Goal: Transaction & Acquisition: Purchase product/service

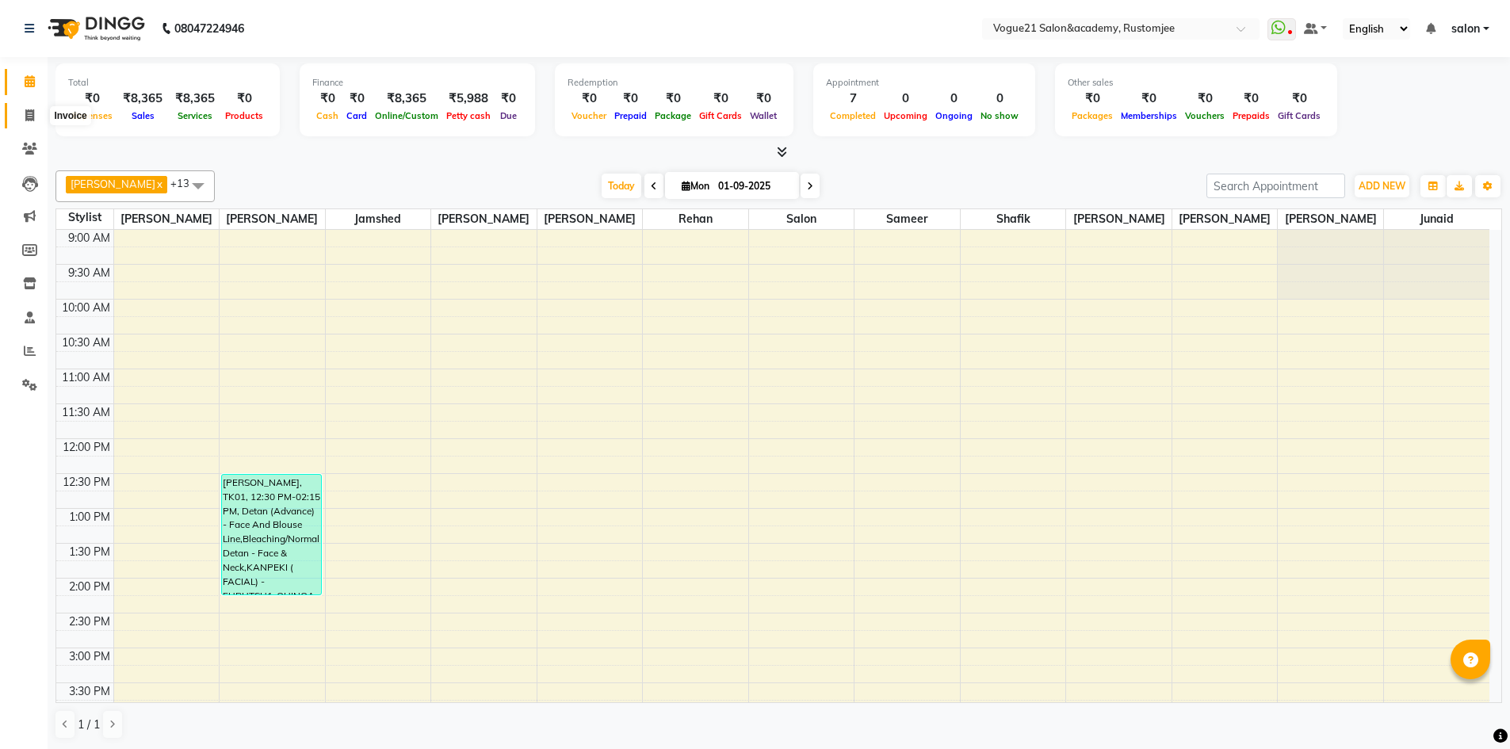
drag, startPoint x: 29, startPoint y: 112, endPoint x: 235, endPoint y: 11, distance: 230.1
click at [30, 113] on icon at bounding box center [29, 115] width 9 height 12
select select "8171"
select select "service"
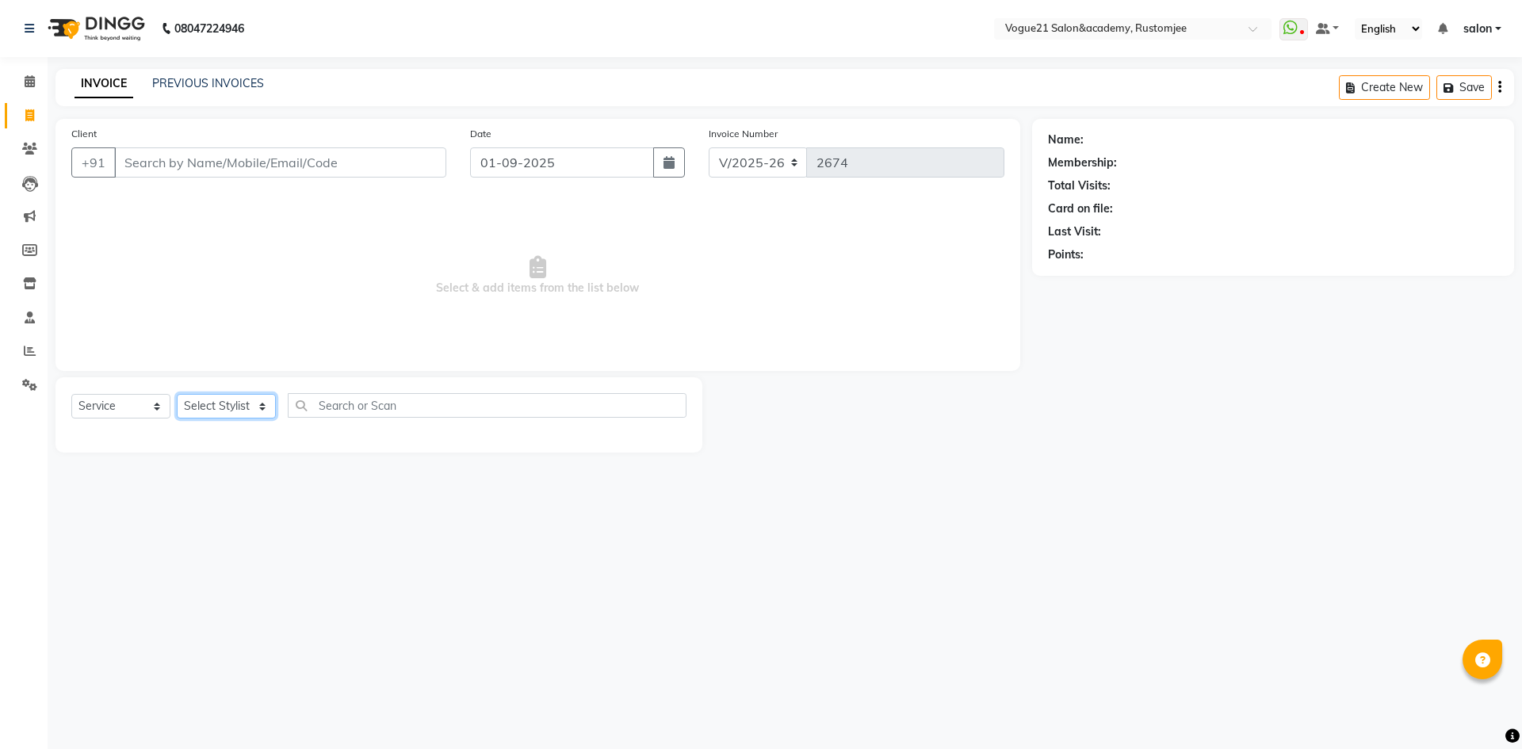
click at [245, 402] on select "Select Stylist [PERSON_NAME] [PERSON_NAME] [PERSON_NAME] [PERSON_NAME] [PERSON_…" at bounding box center [226, 406] width 99 height 25
select select "76929"
click at [177, 394] on select "Select Stylist [PERSON_NAME] [PERSON_NAME] [PERSON_NAME] [PERSON_NAME] [PERSON_…" at bounding box center [226, 406] width 99 height 25
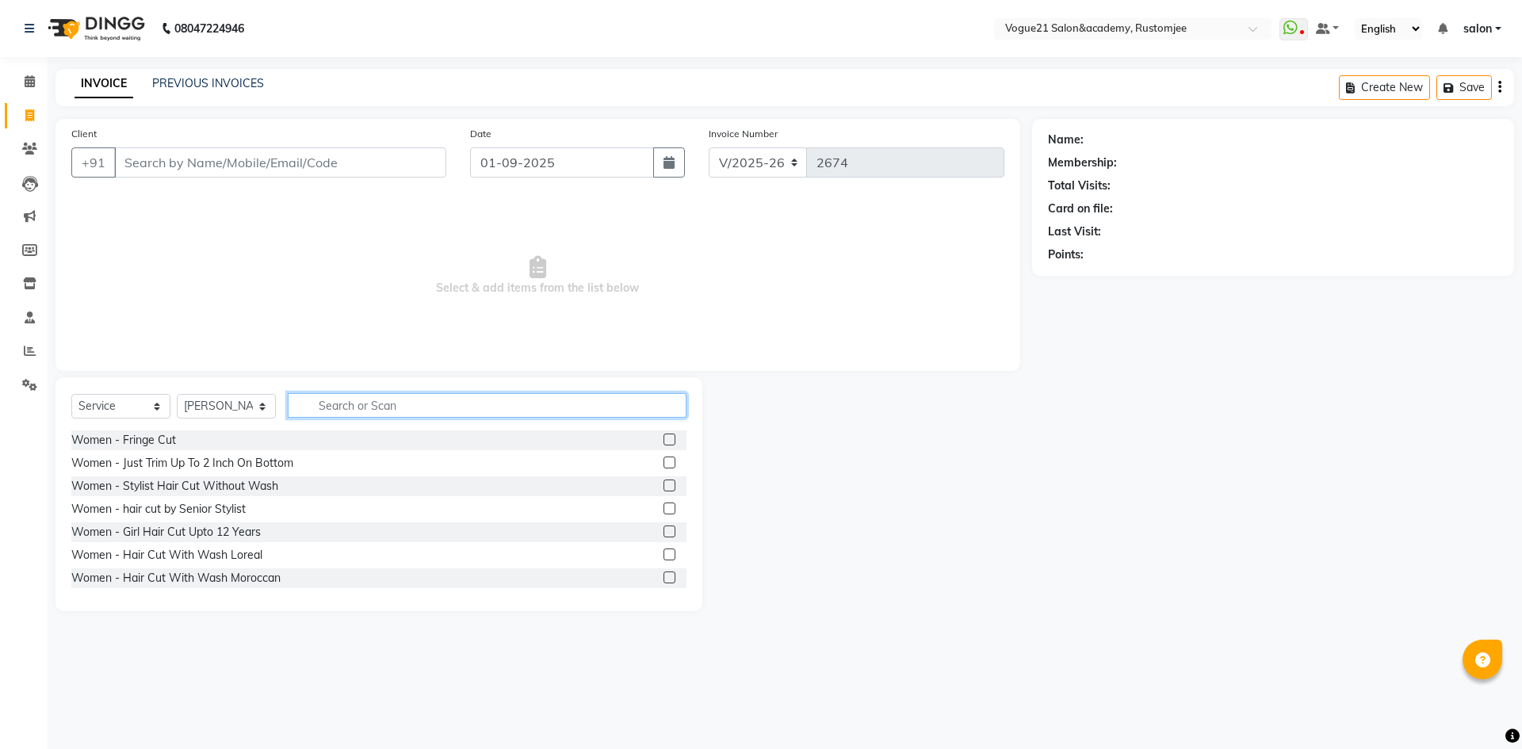
click at [381, 398] on input "text" at bounding box center [487, 405] width 399 height 25
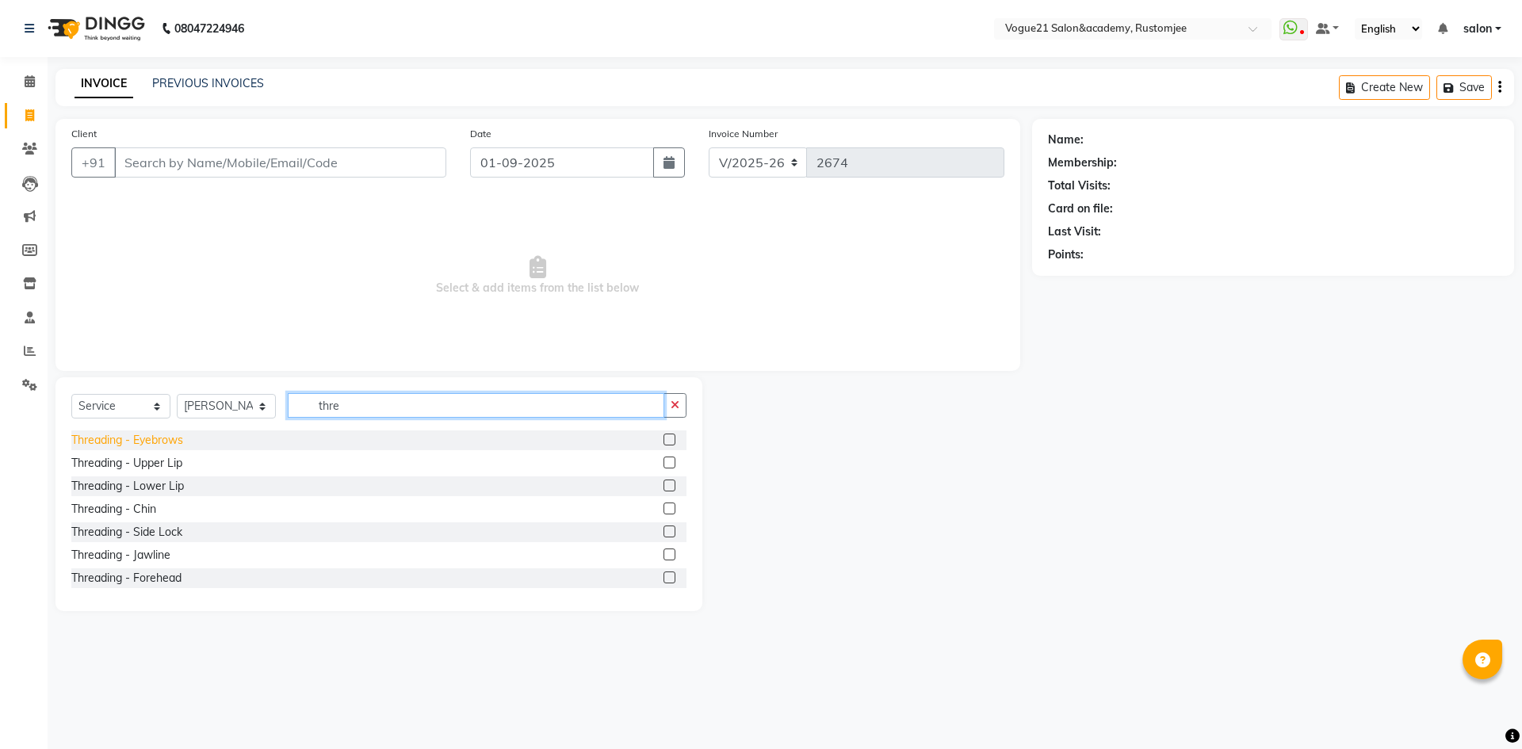
type input "thre"
click at [126, 435] on div "Threading - Eyebrows" at bounding box center [127, 440] width 112 height 17
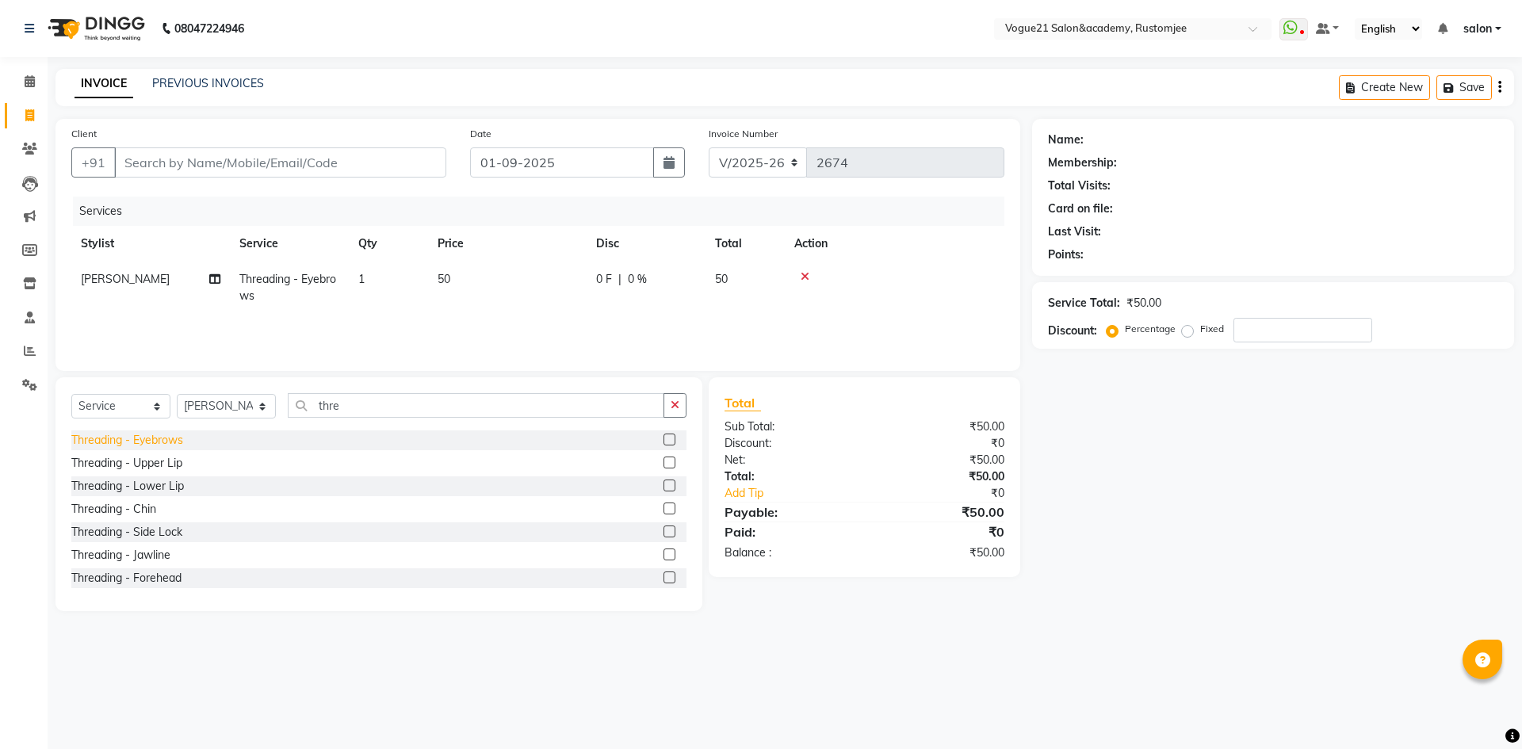
click at [129, 434] on div "Threading - Eyebrows" at bounding box center [127, 440] width 112 height 17
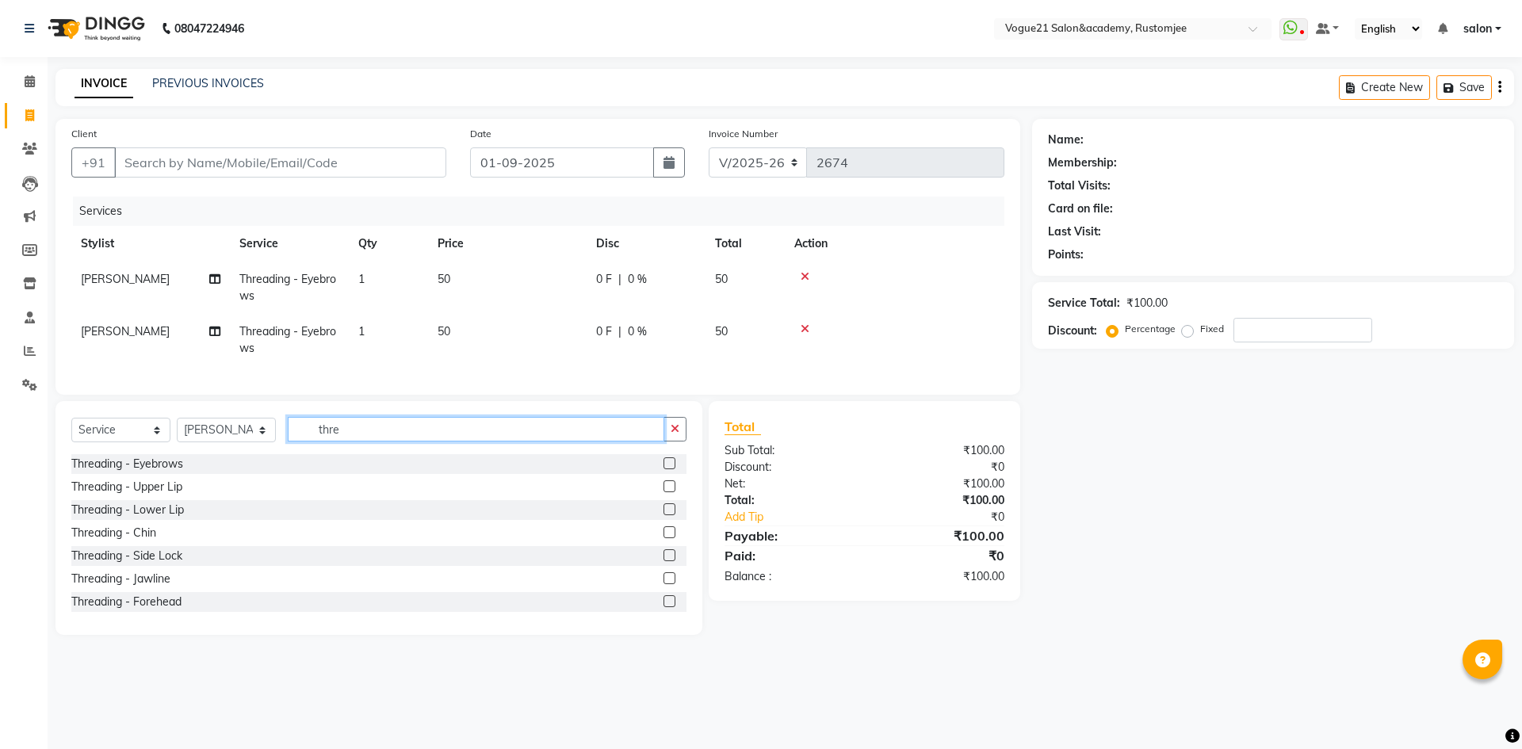
click at [360, 442] on input "thre" at bounding box center [476, 429] width 377 height 25
click at [141, 472] on div "Threading - Eyebrows" at bounding box center [127, 464] width 112 height 17
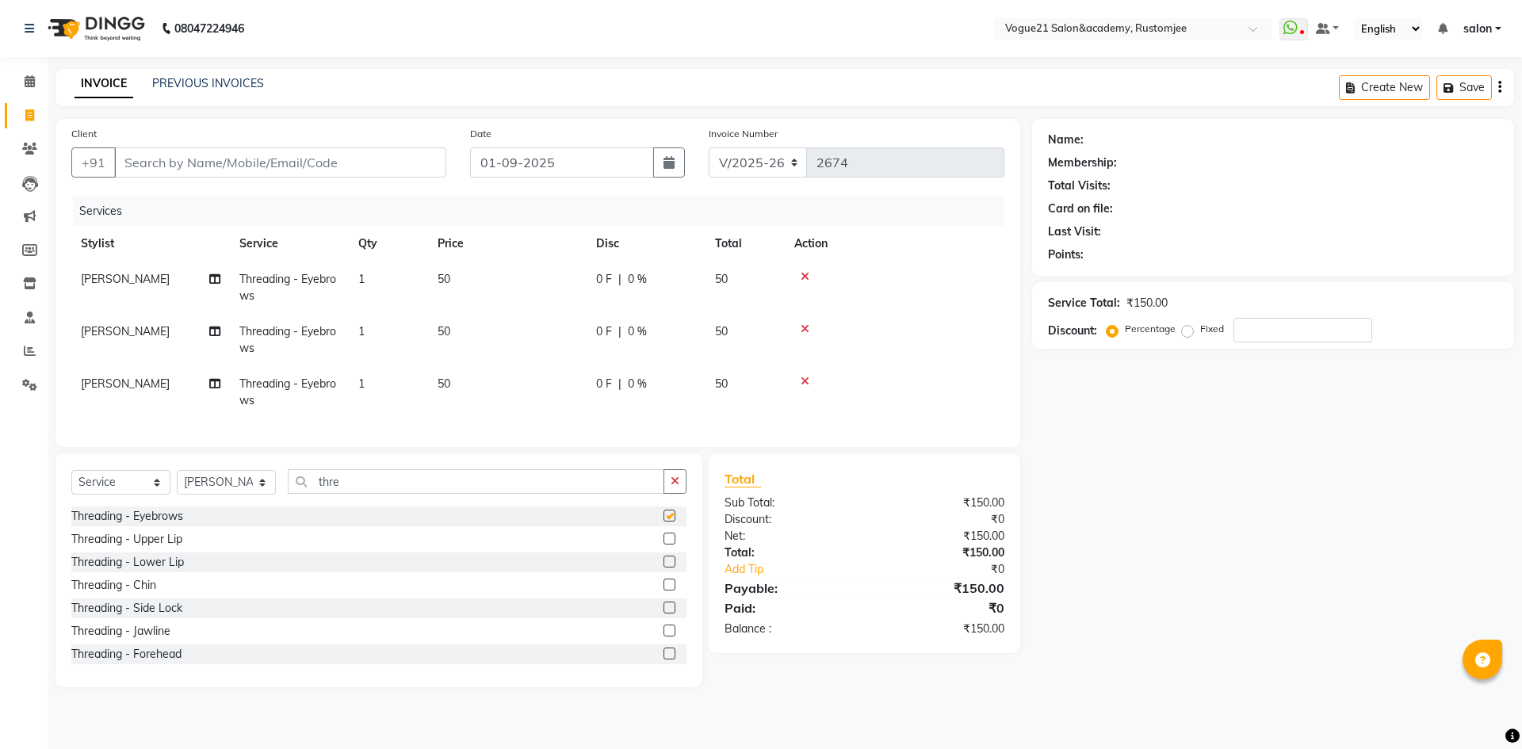
checkbox input "false"
click at [804, 381] on icon at bounding box center [805, 381] width 9 height 11
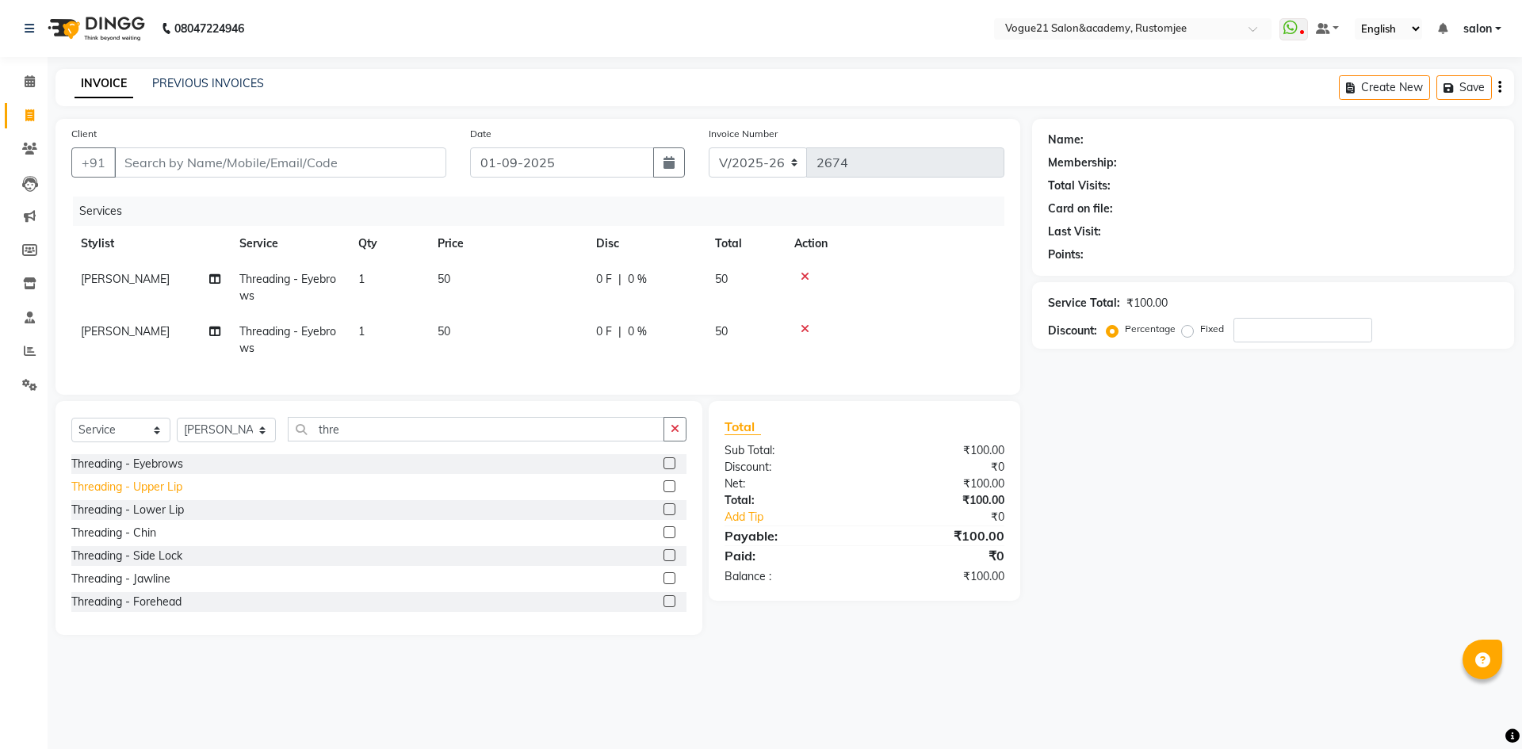
click at [175, 495] on div "Threading - Upper Lip" at bounding box center [126, 487] width 111 height 17
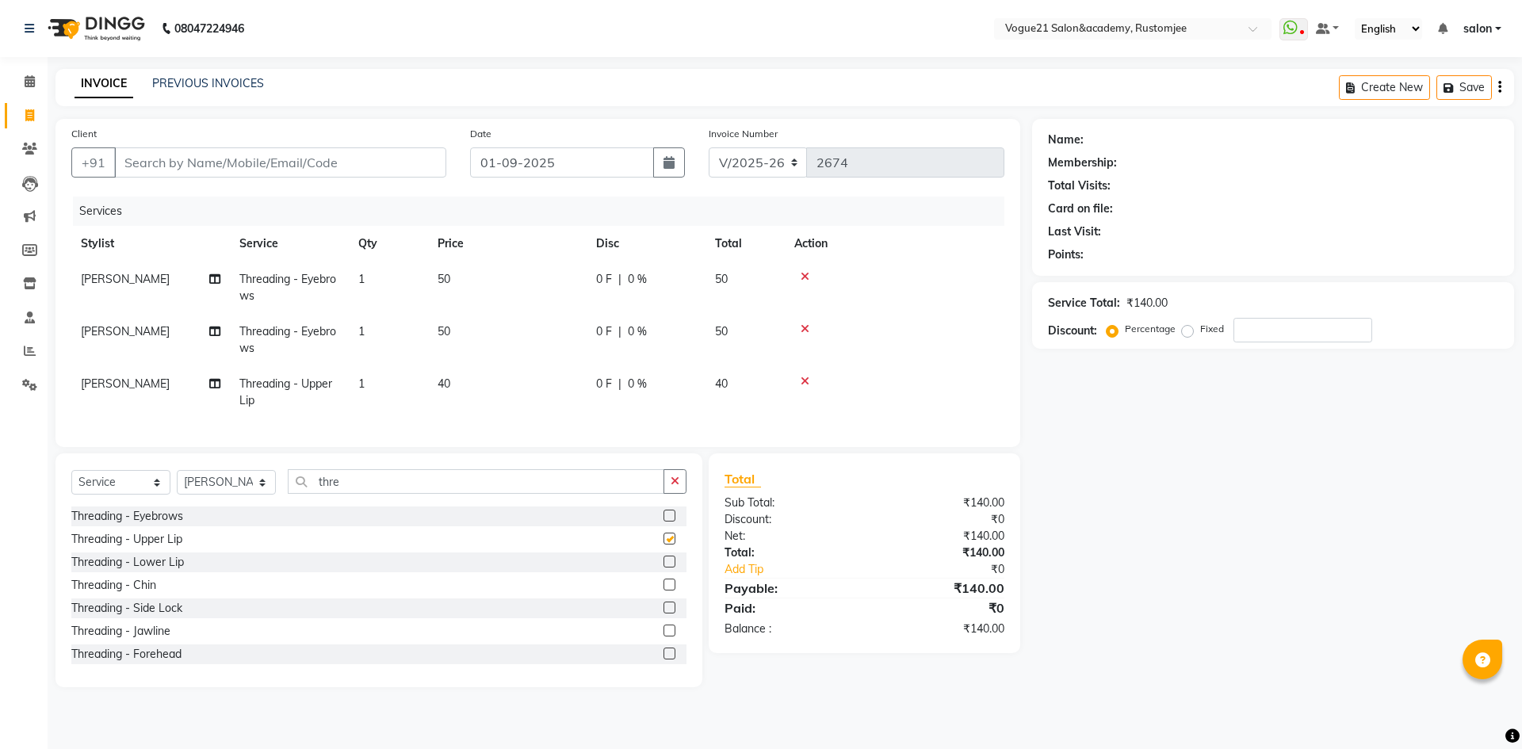
checkbox input "false"
click at [281, 154] on input "Client" at bounding box center [280, 162] width 332 height 30
type input "8"
type input "0"
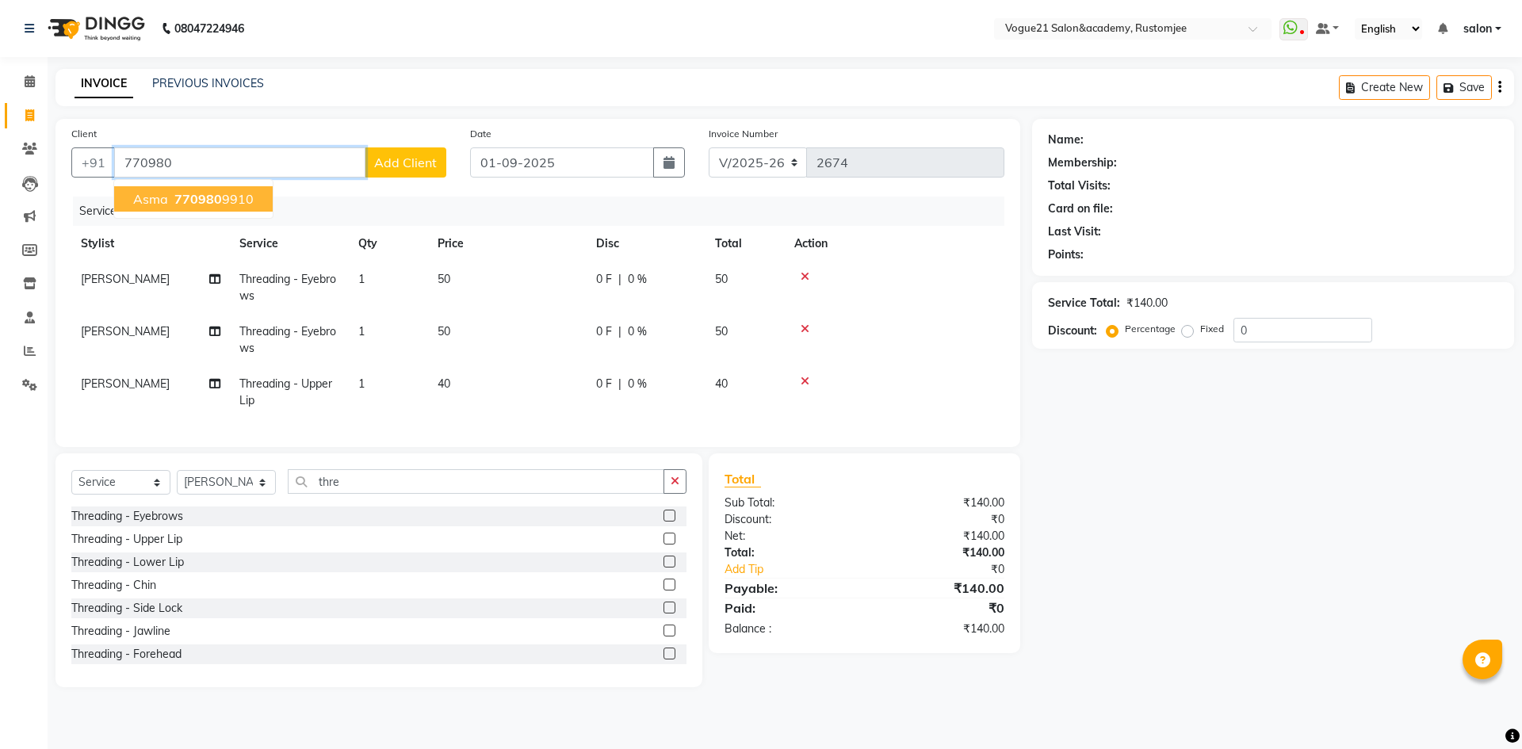
click at [212, 186] on button "asma 770980 9910" at bounding box center [193, 198] width 159 height 25
type input "7709809910"
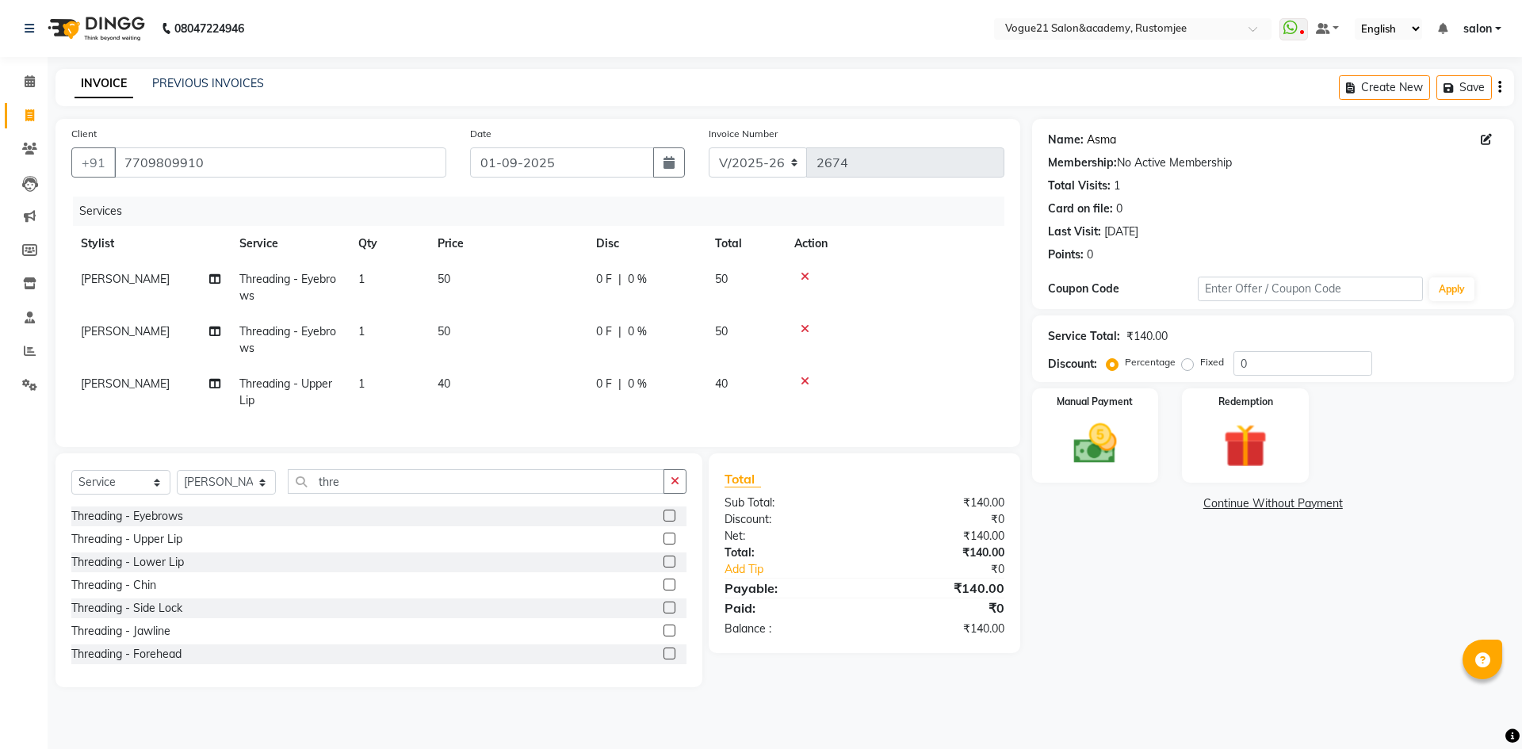
click at [1097, 147] on link "Asma" at bounding box center [1101, 140] width 29 height 17
click at [1102, 462] on img at bounding box center [1095, 444] width 74 height 52
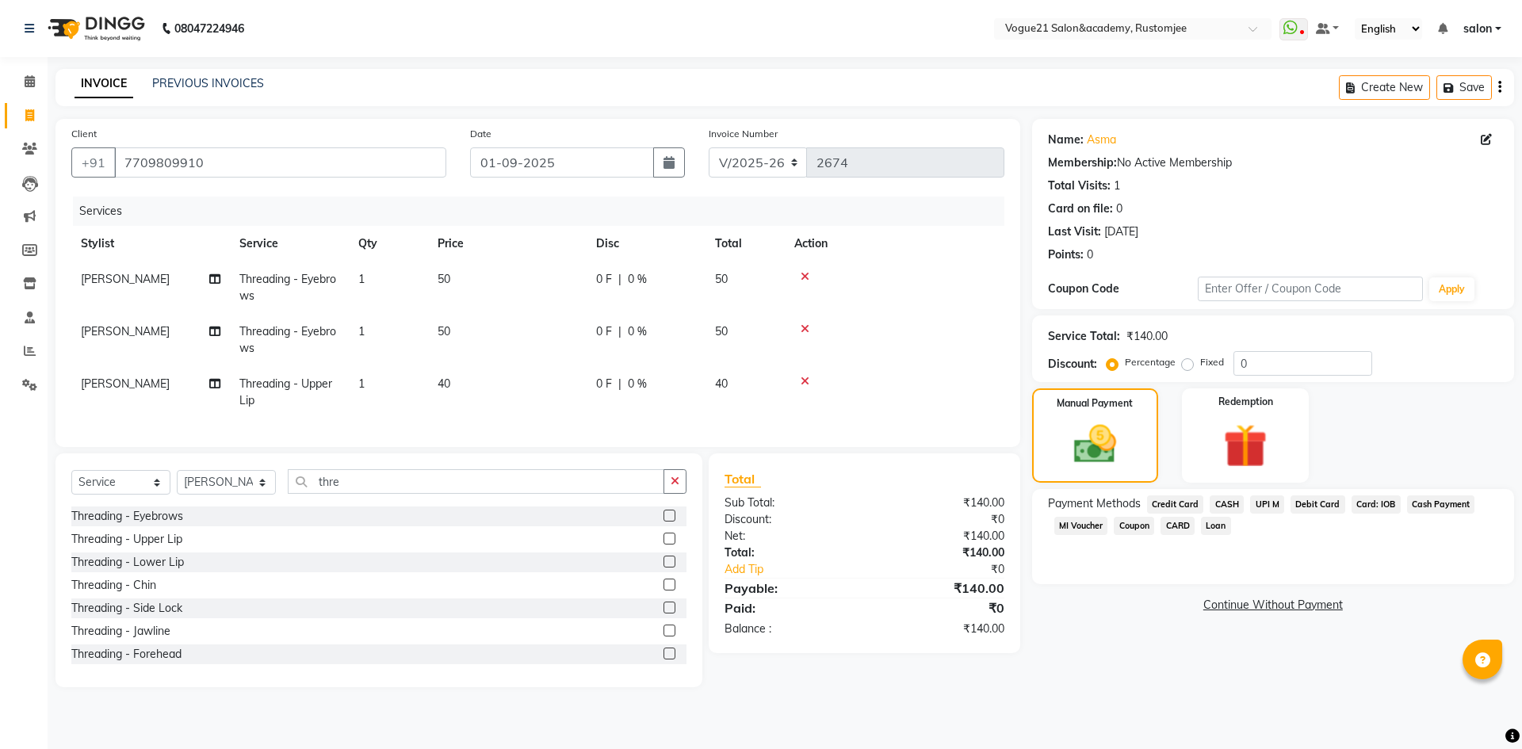
click at [1278, 510] on span "UPI M" at bounding box center [1267, 504] width 34 height 18
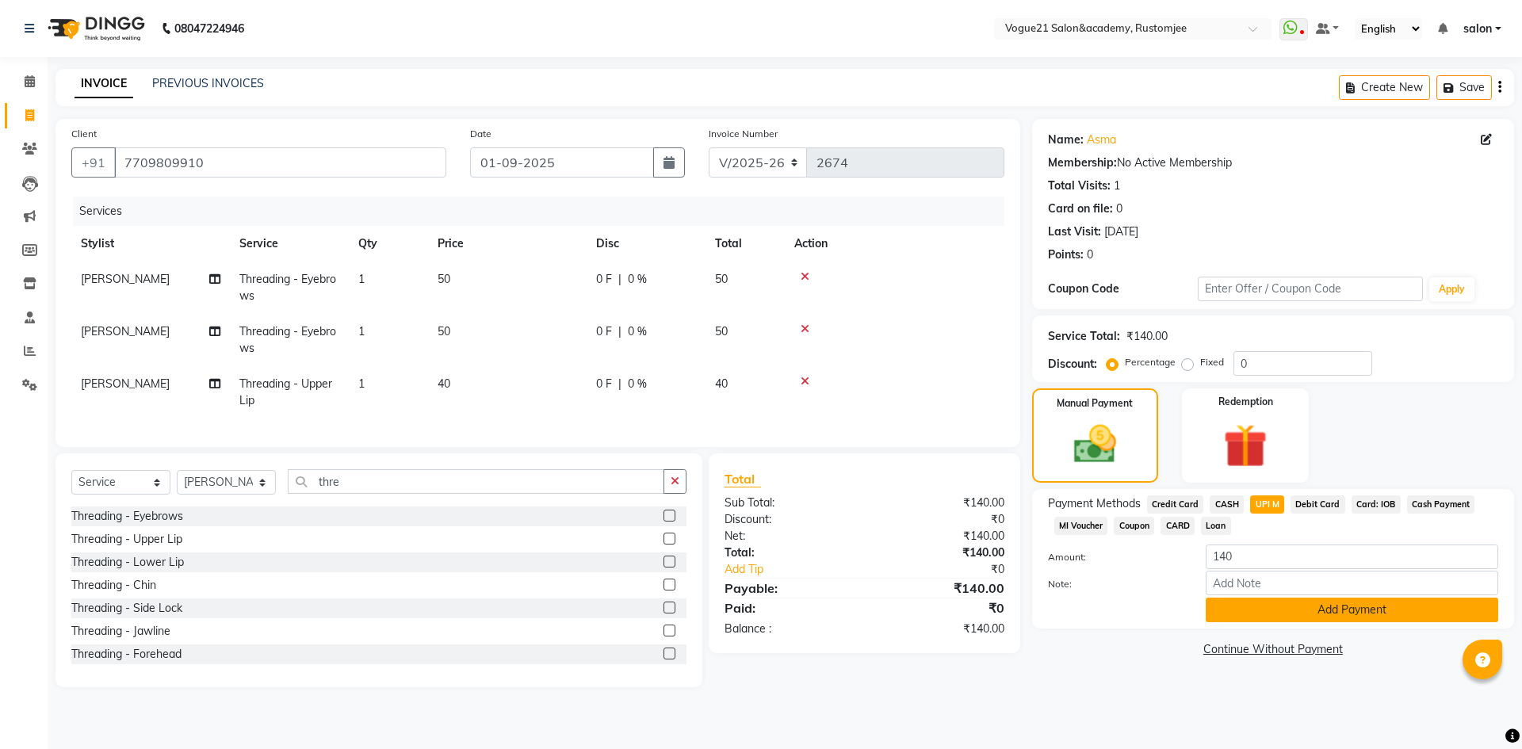
click at [1262, 614] on button "Add Payment" at bounding box center [1352, 610] width 293 height 25
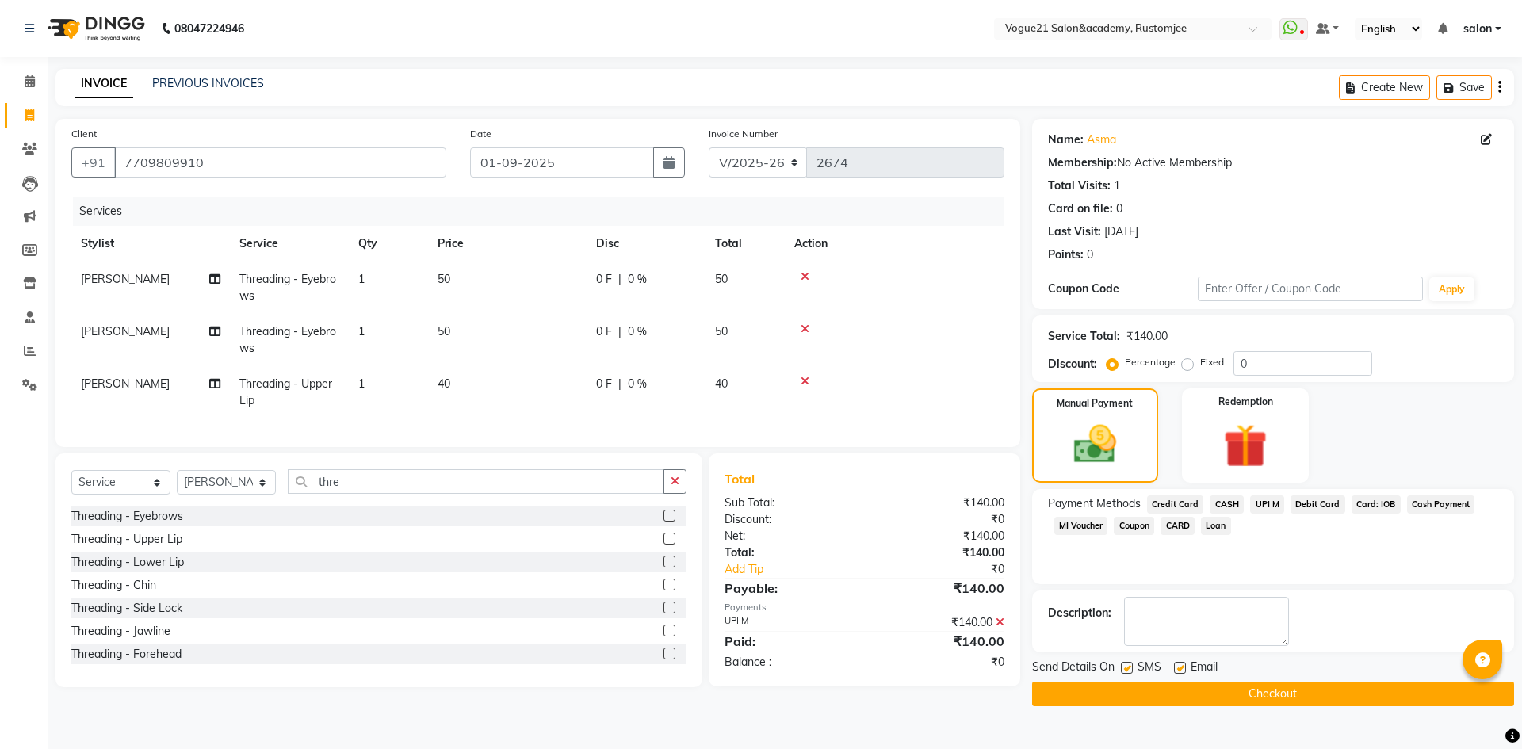
click at [1171, 690] on button "Checkout" at bounding box center [1273, 694] width 482 height 25
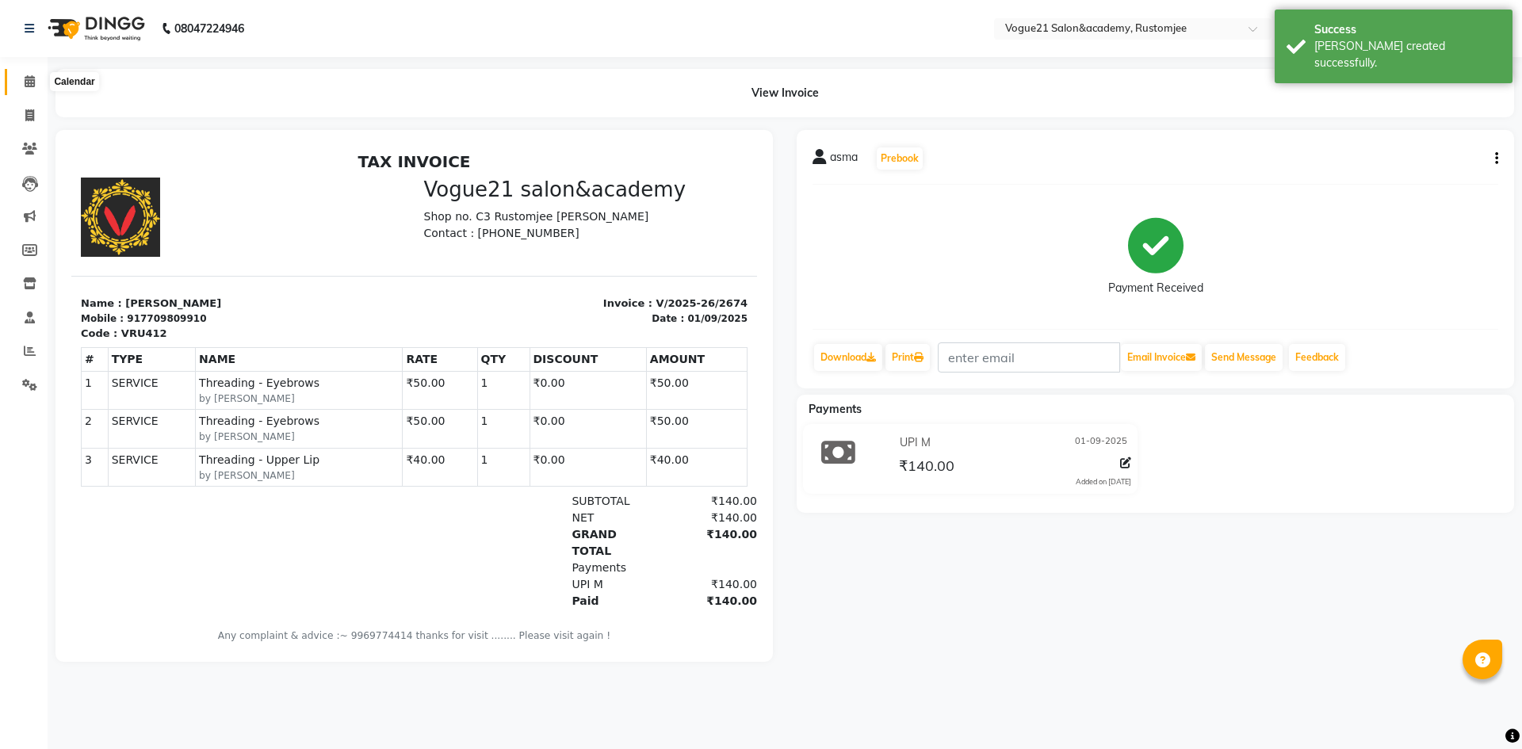
click at [28, 85] on icon at bounding box center [30, 81] width 10 height 12
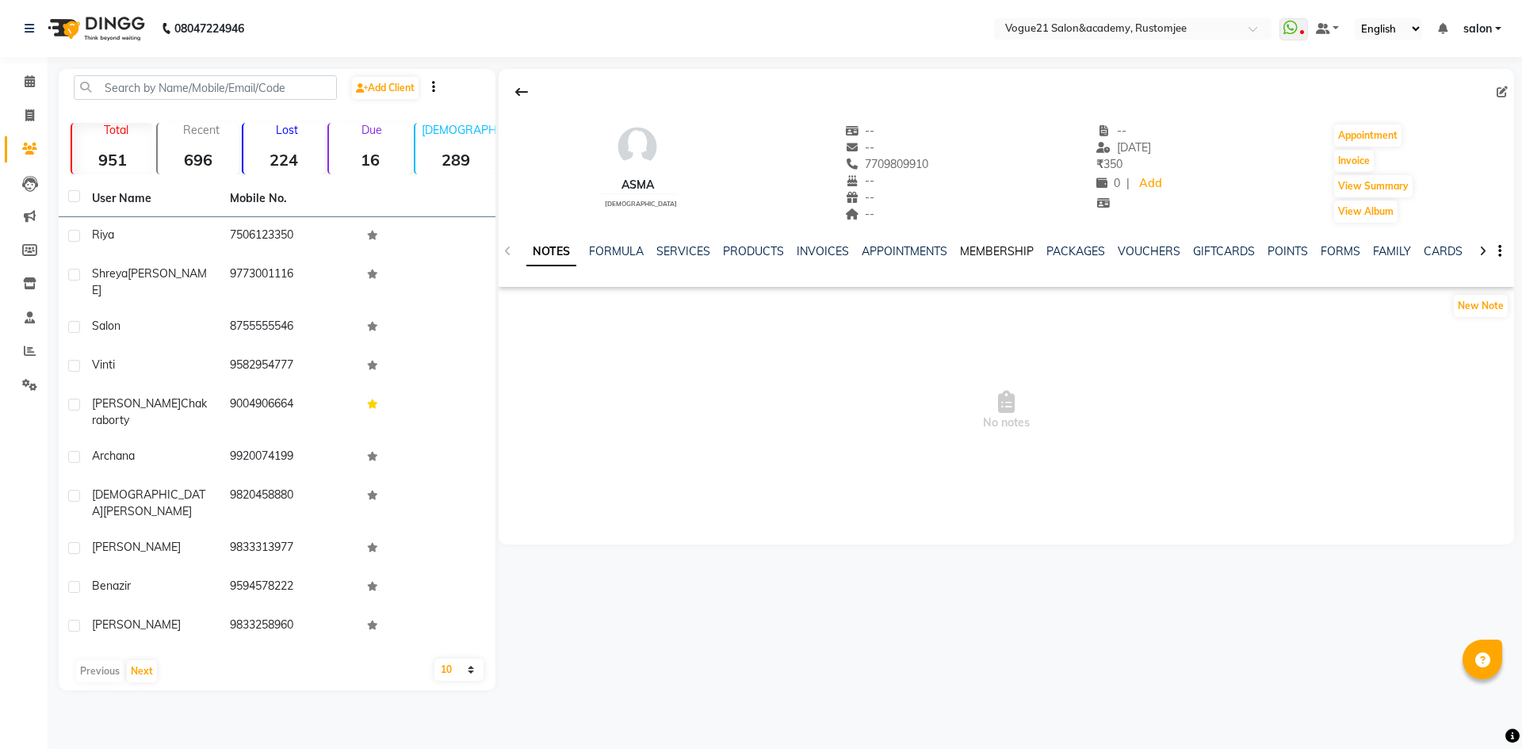
click at [992, 245] on link "MEMBERSHIP" at bounding box center [997, 251] width 74 height 14
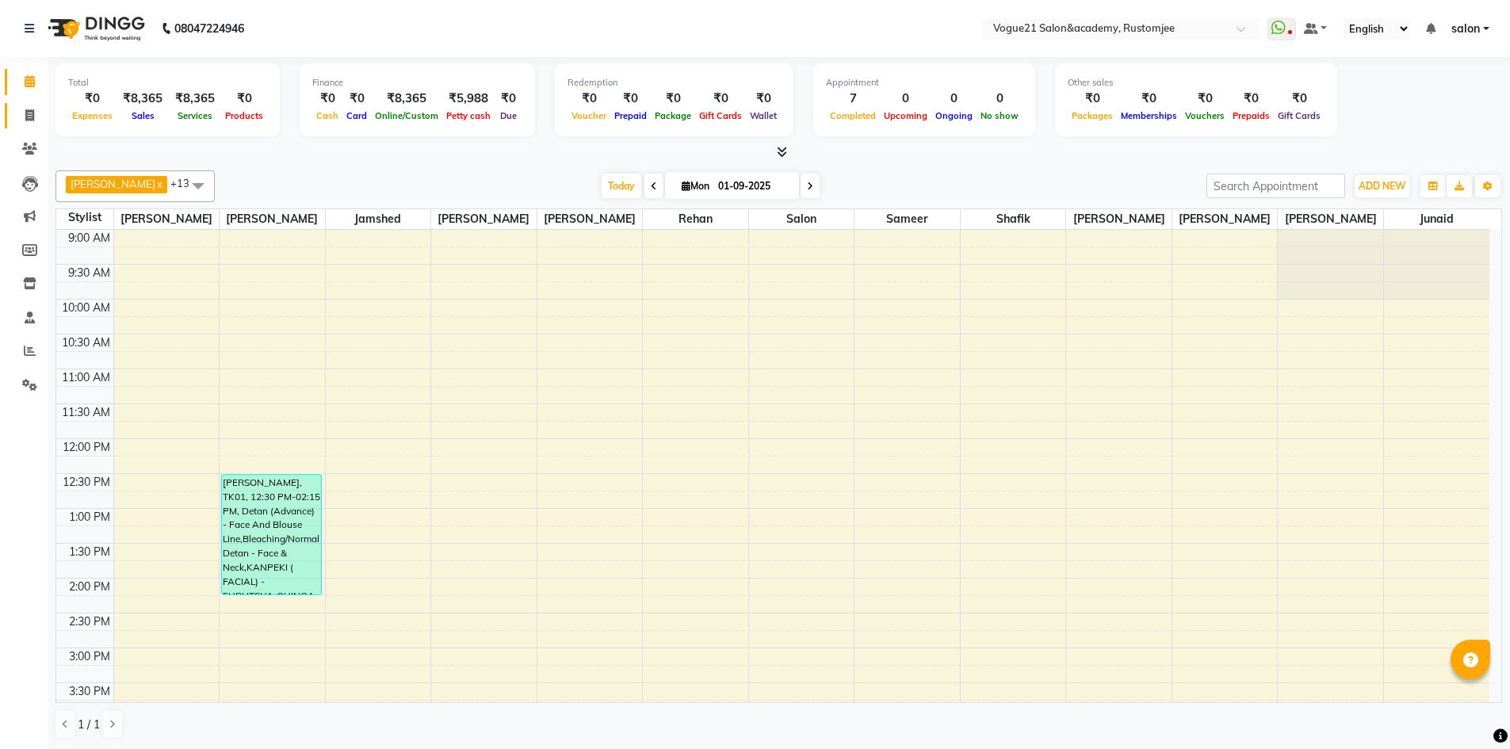
drag, startPoint x: 34, startPoint y: 118, endPoint x: 40, endPoint y: 131, distance: 14.2
click at [34, 118] on icon at bounding box center [29, 115] width 9 height 12
select select "service"
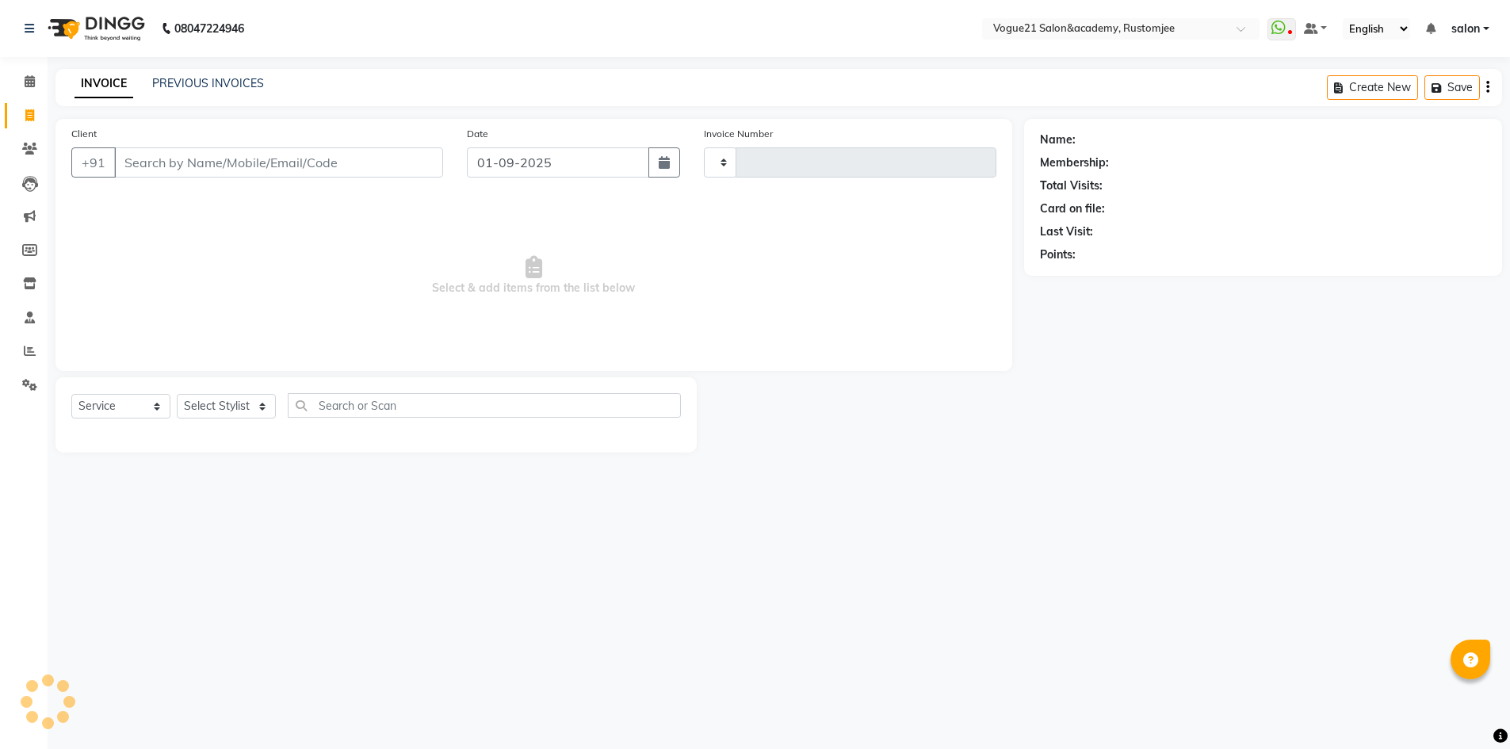
type input "2675"
select select "8171"
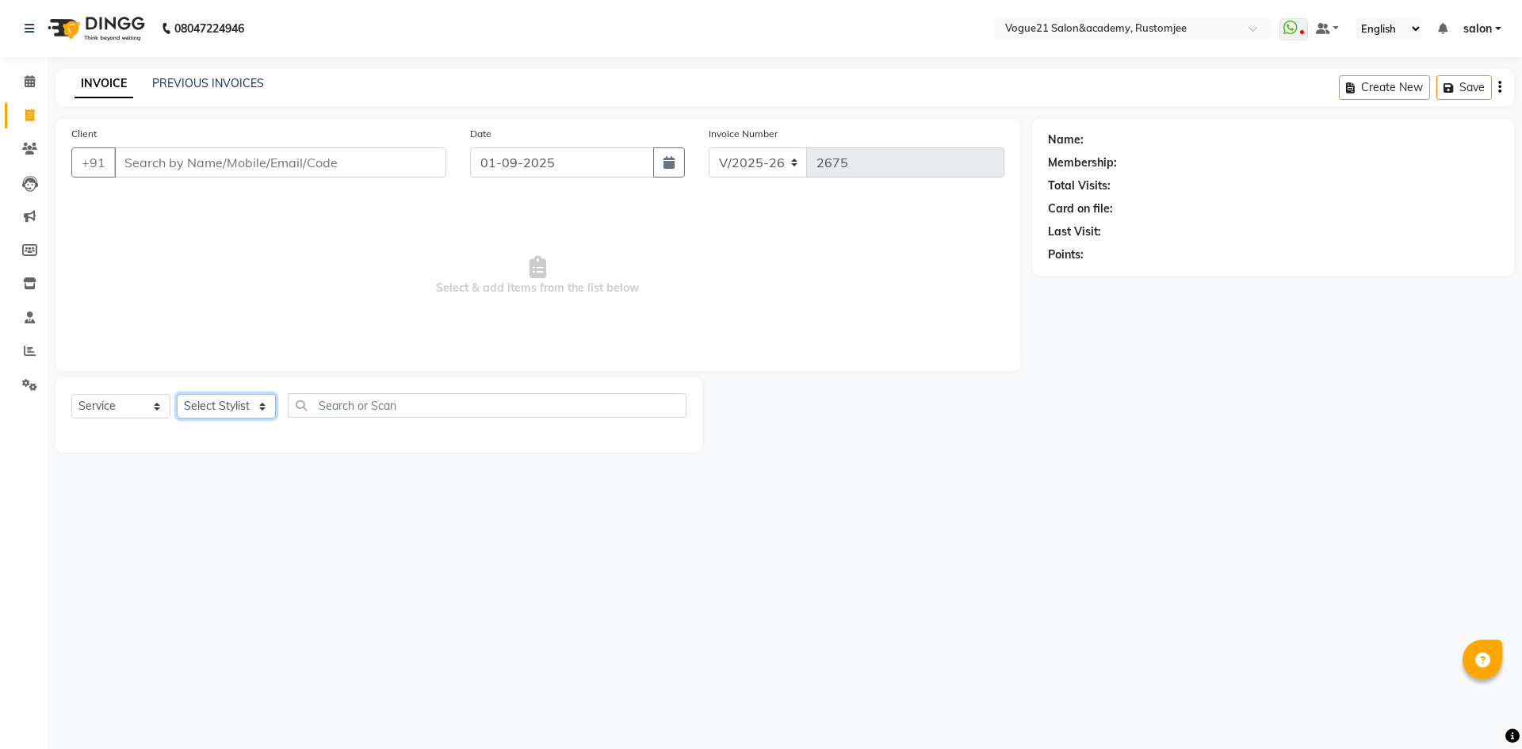
click at [205, 400] on select "Select Stylist [PERSON_NAME] [PERSON_NAME] [PERSON_NAME] [PERSON_NAME] [PERSON_…" at bounding box center [226, 406] width 99 height 25
select select "76929"
click at [177, 394] on select "Select Stylist [PERSON_NAME] [PERSON_NAME] [PERSON_NAME] [PERSON_NAME] [PERSON_…" at bounding box center [226, 406] width 99 height 25
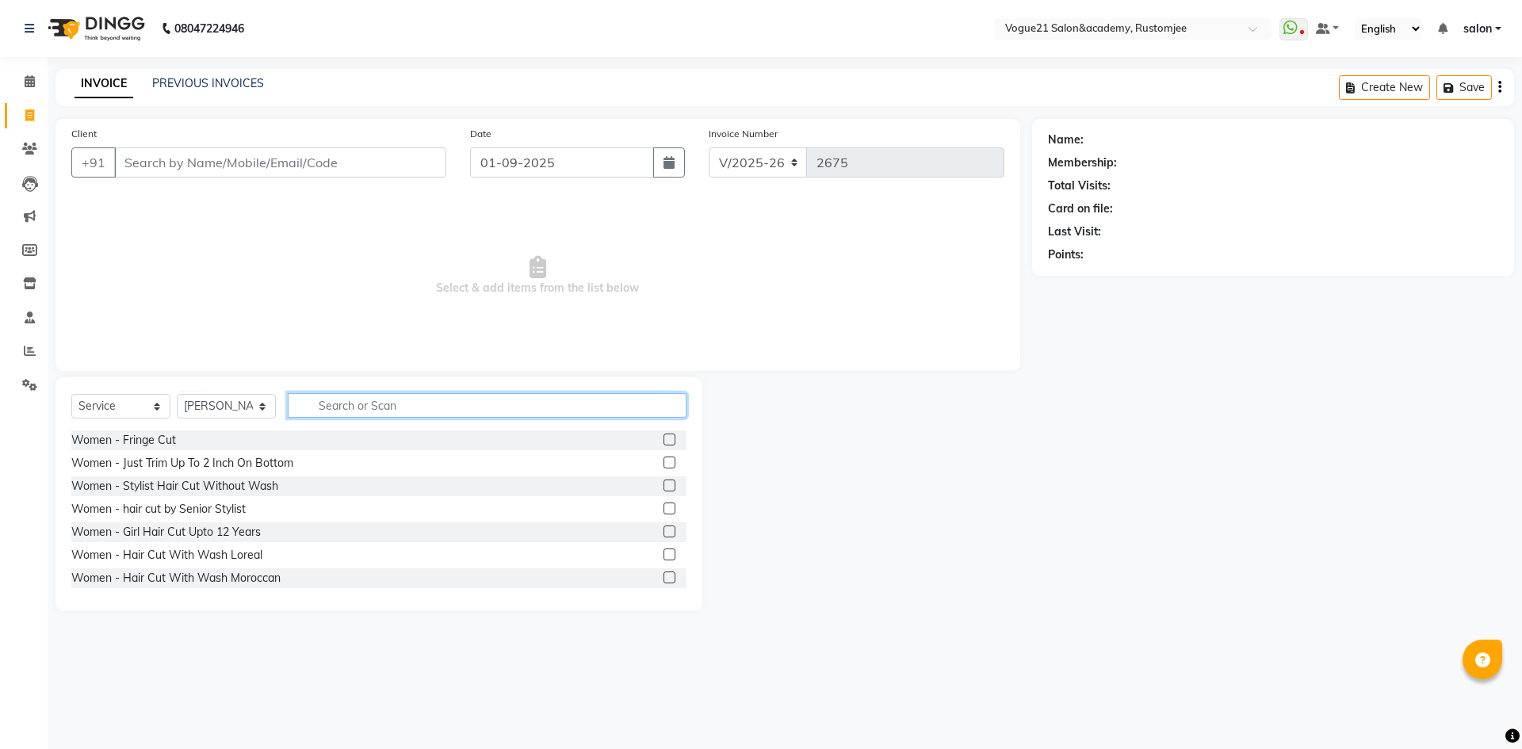
click at [328, 408] on input "text" at bounding box center [487, 405] width 399 height 25
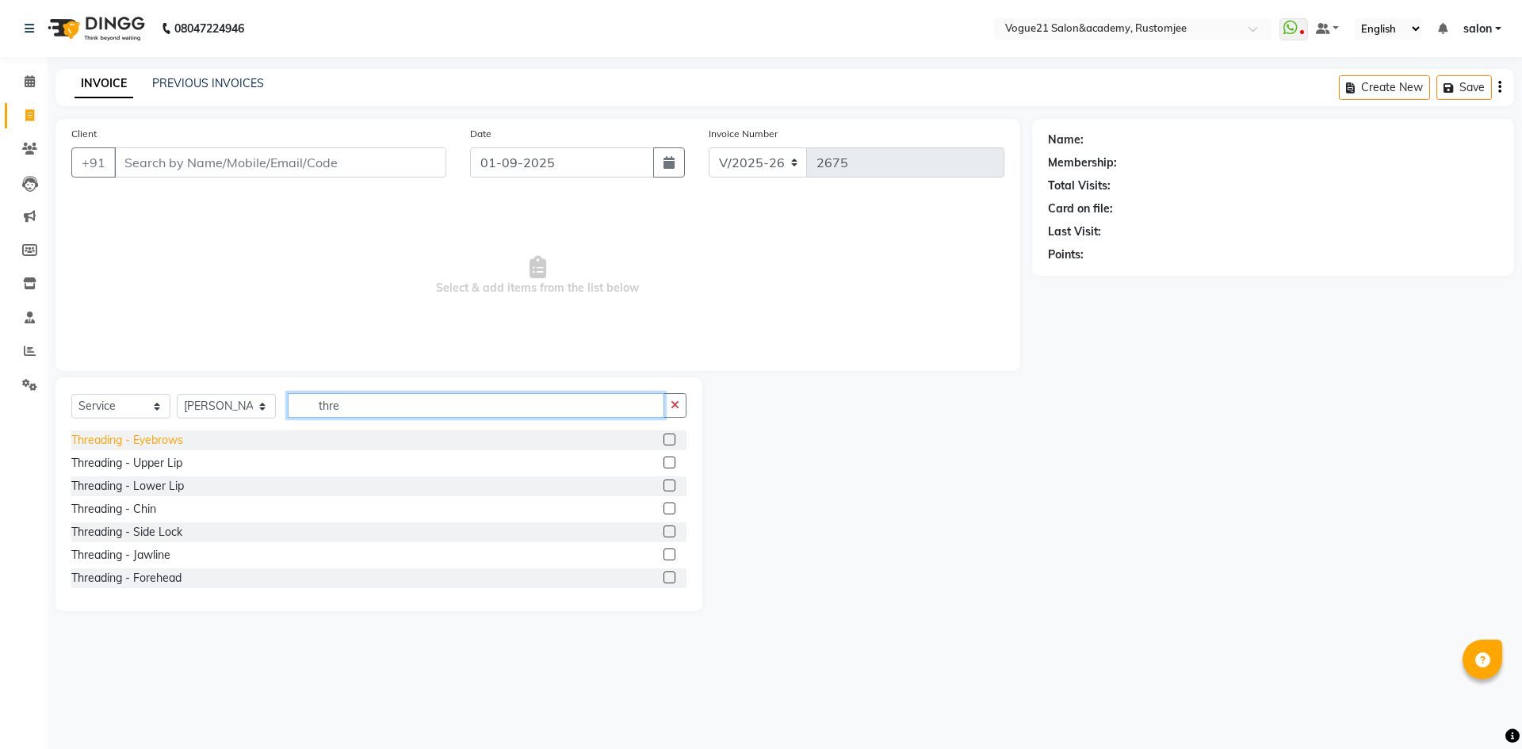
type input "thre"
click at [160, 443] on div "Threading - Eyebrows" at bounding box center [127, 440] width 112 height 17
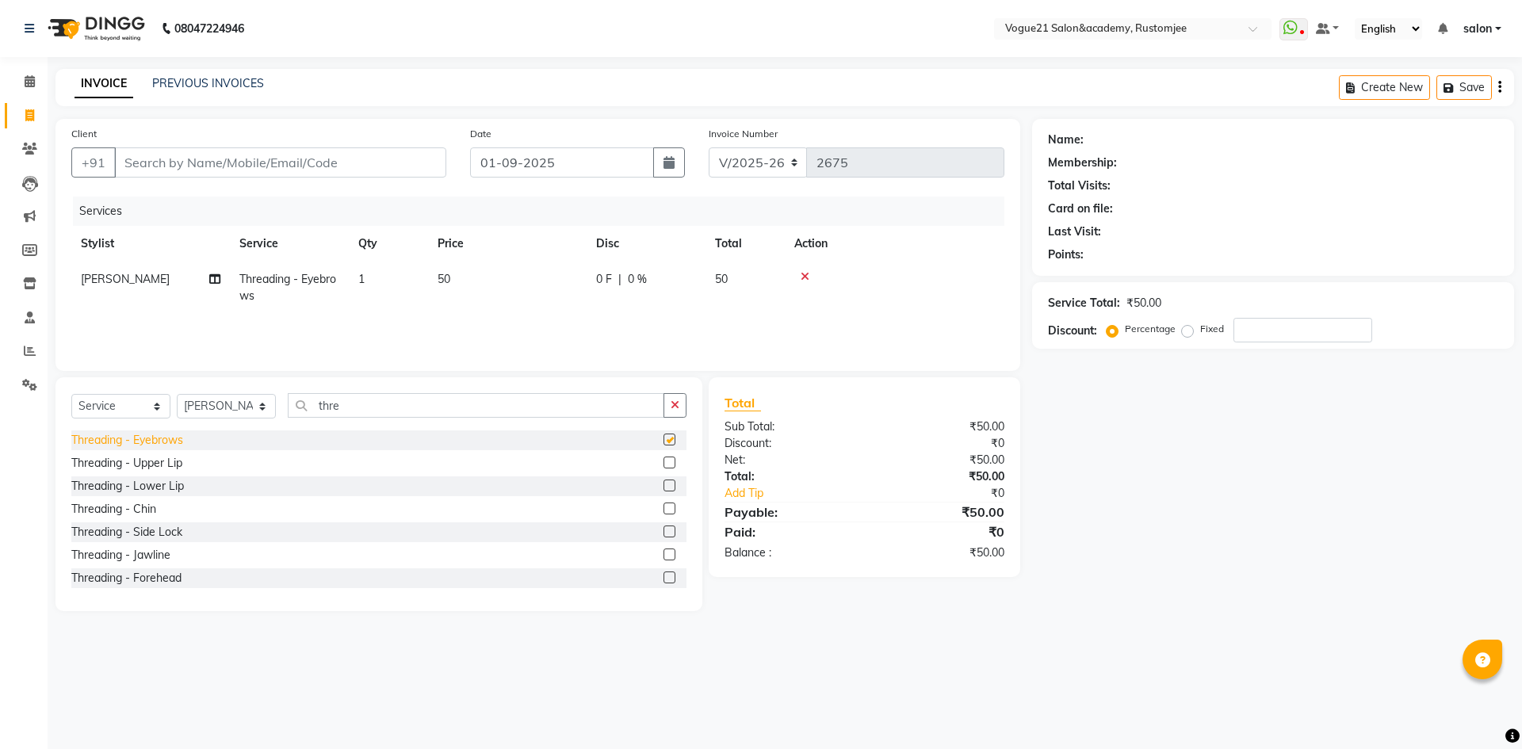
checkbox input "false"
click at [143, 465] on div "Threading - Upper Lip" at bounding box center [126, 463] width 111 height 17
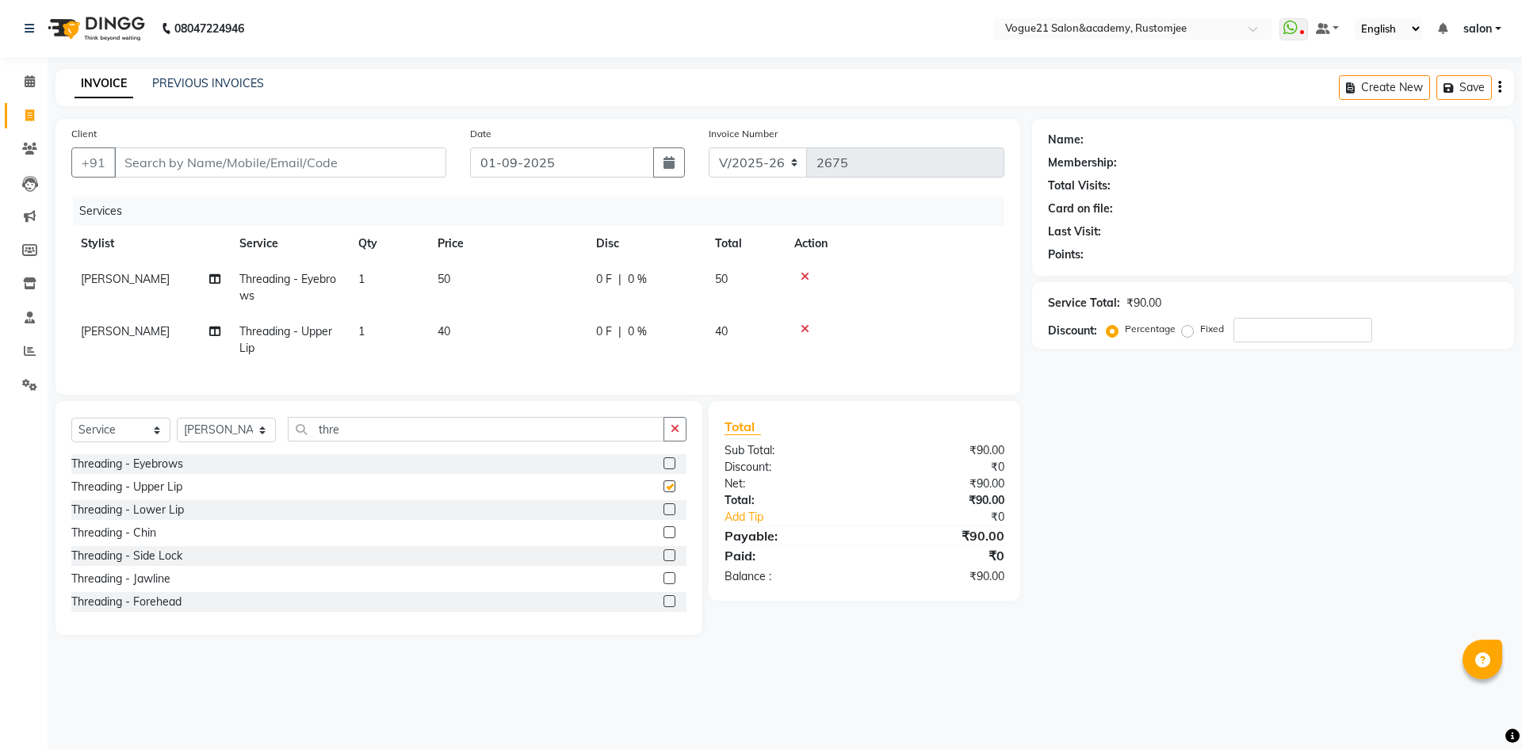
checkbox input "false"
click at [149, 610] on div "Threading - Forehead" at bounding box center [126, 602] width 110 height 17
checkbox input "false"
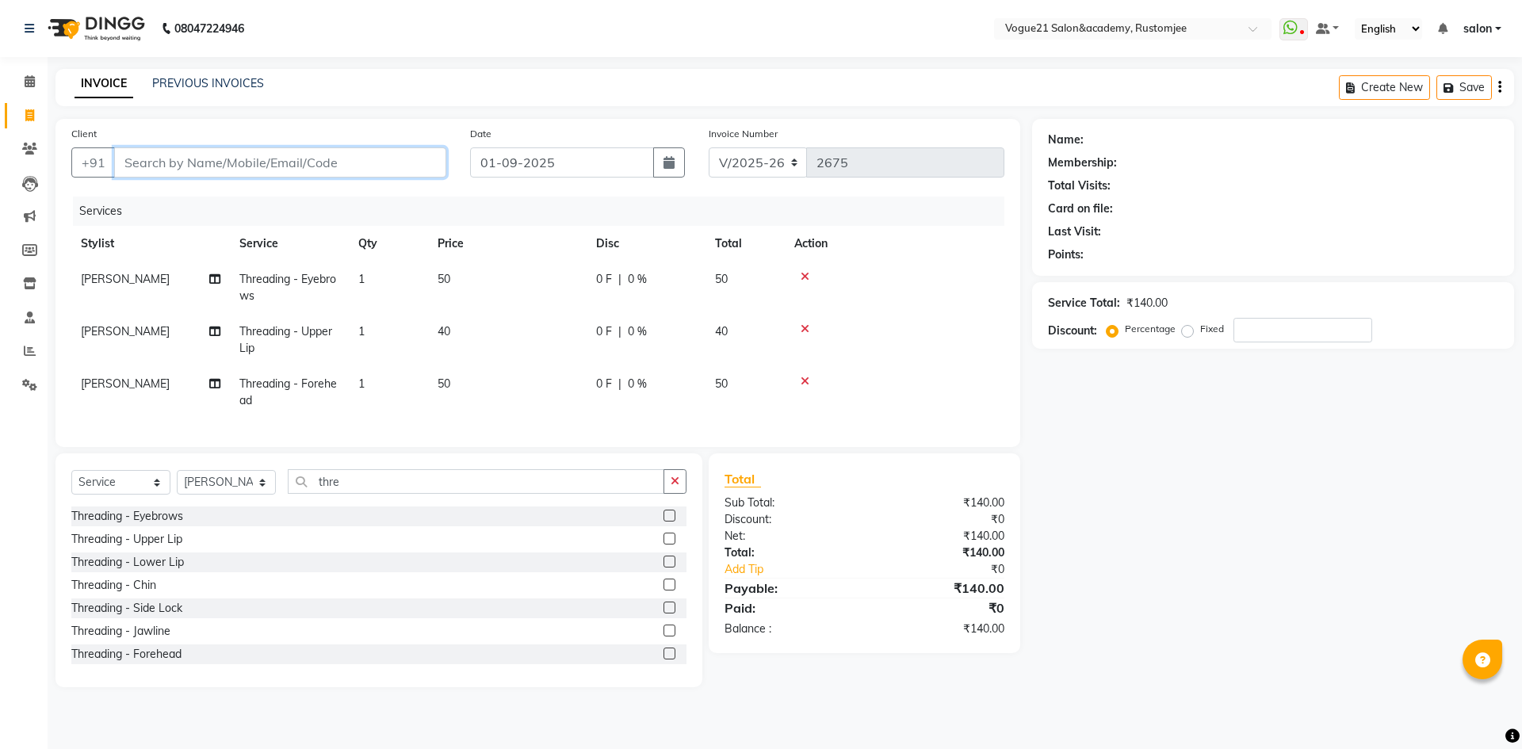
click at [302, 165] on input "Client" at bounding box center [280, 162] width 332 height 30
type input "9"
type input "0"
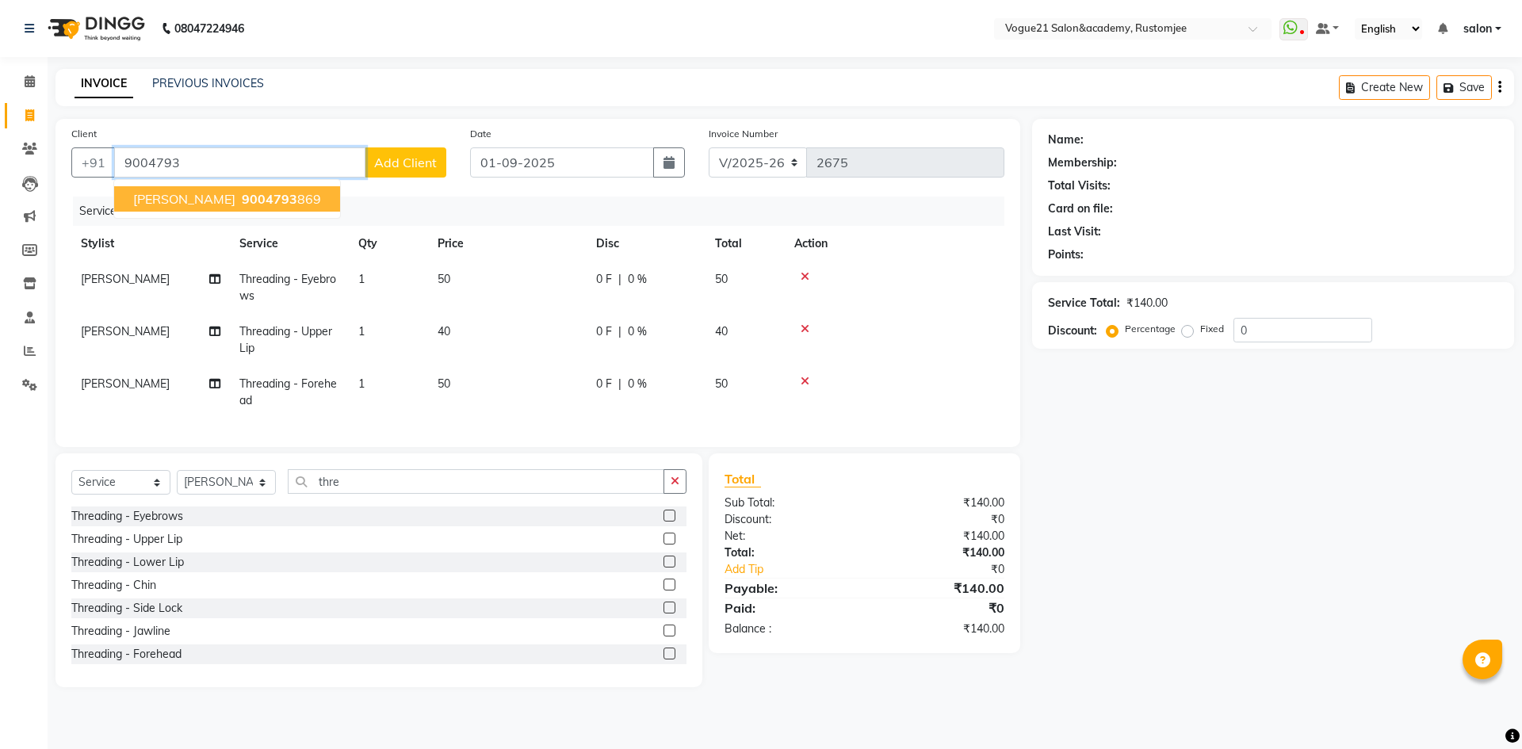
click at [242, 206] on span "9004793" at bounding box center [269, 199] width 55 height 16
type input "9004793869"
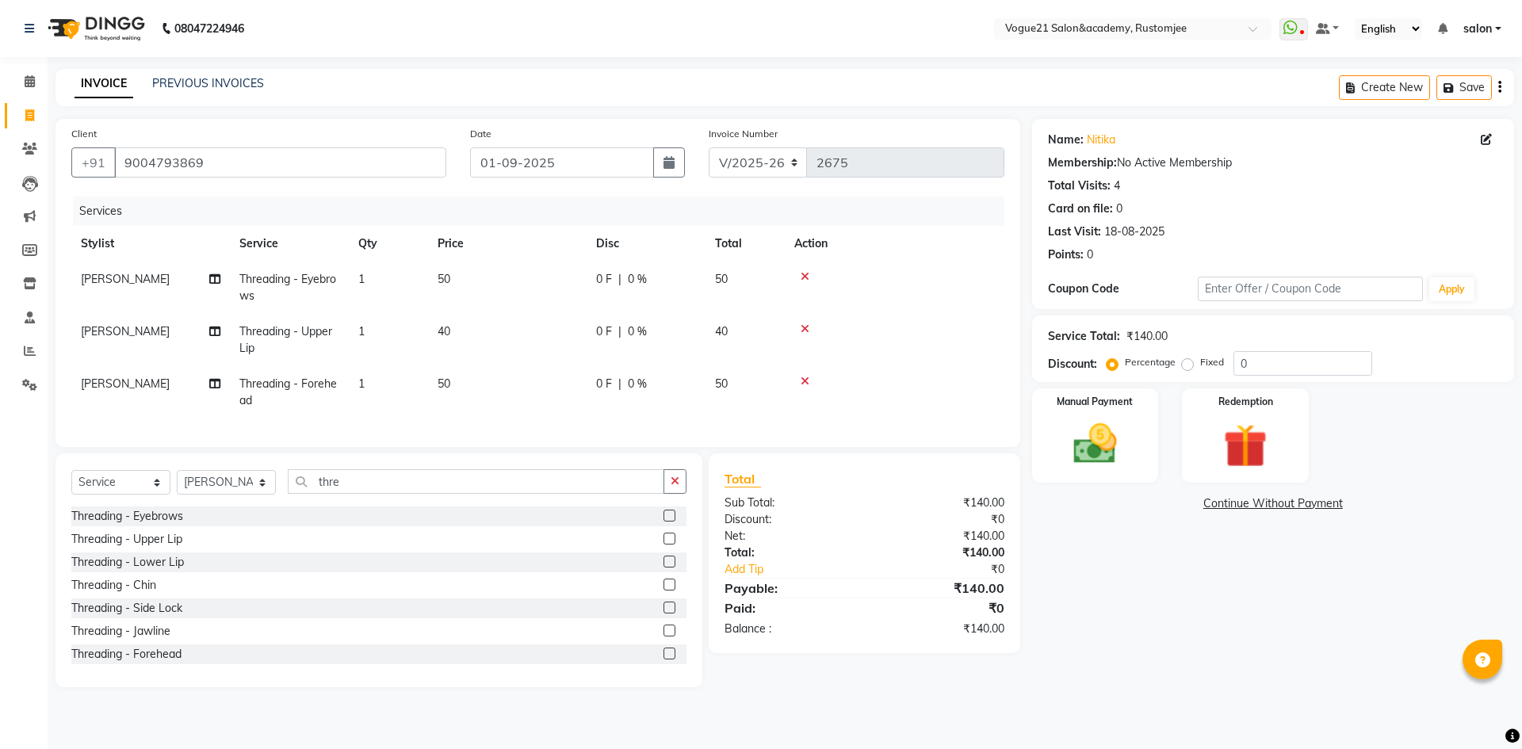
click at [1098, 131] on div "Name: Nitika Membership: No Active Membership Total Visits: 4 Card on file: 0 L…" at bounding box center [1273, 194] width 450 height 138
click at [1101, 144] on link "Nitika" at bounding box center [1101, 140] width 29 height 17
click at [1092, 449] on img at bounding box center [1095, 444] width 74 height 52
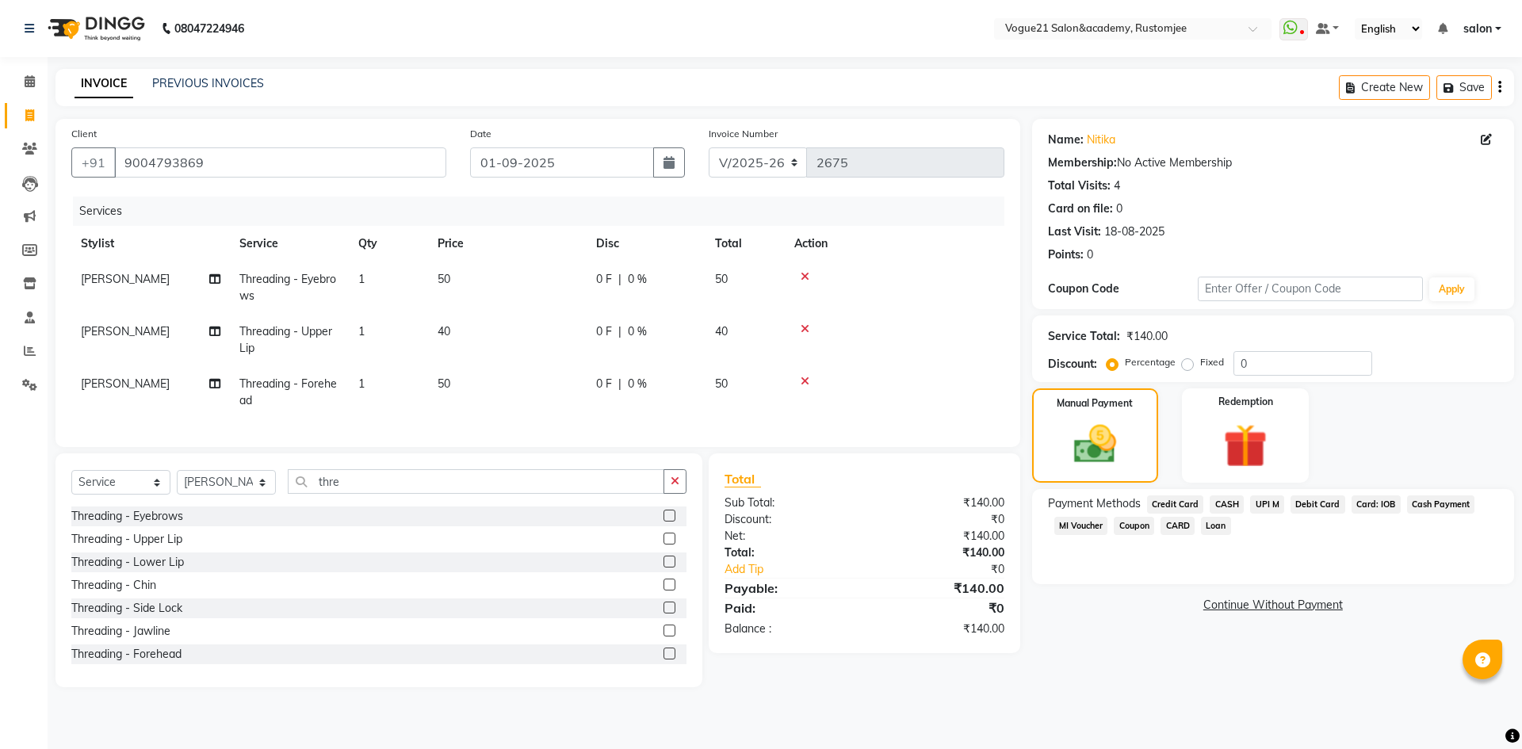
click at [1275, 495] on span "UPI M" at bounding box center [1267, 504] width 34 height 18
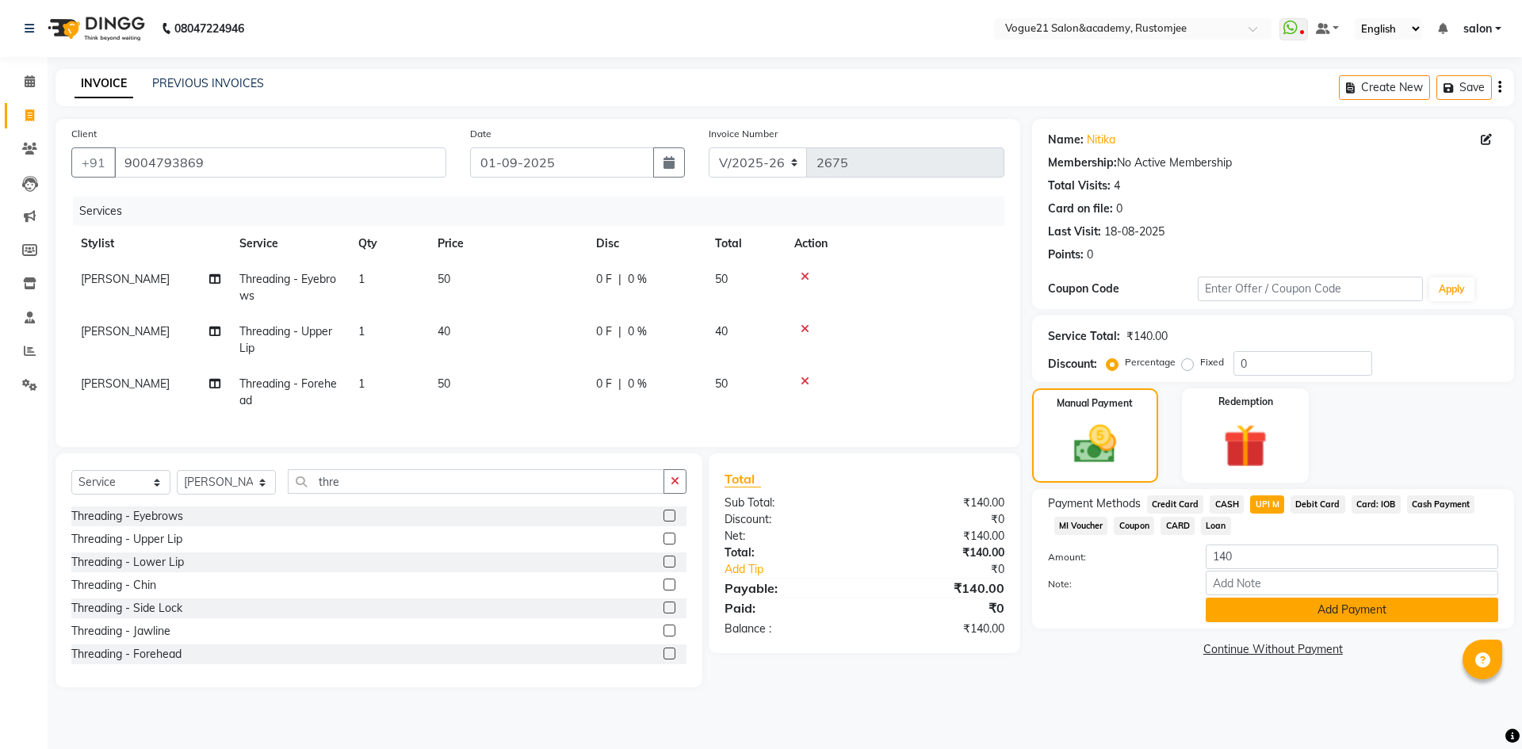
click at [1237, 607] on button "Add Payment" at bounding box center [1352, 610] width 293 height 25
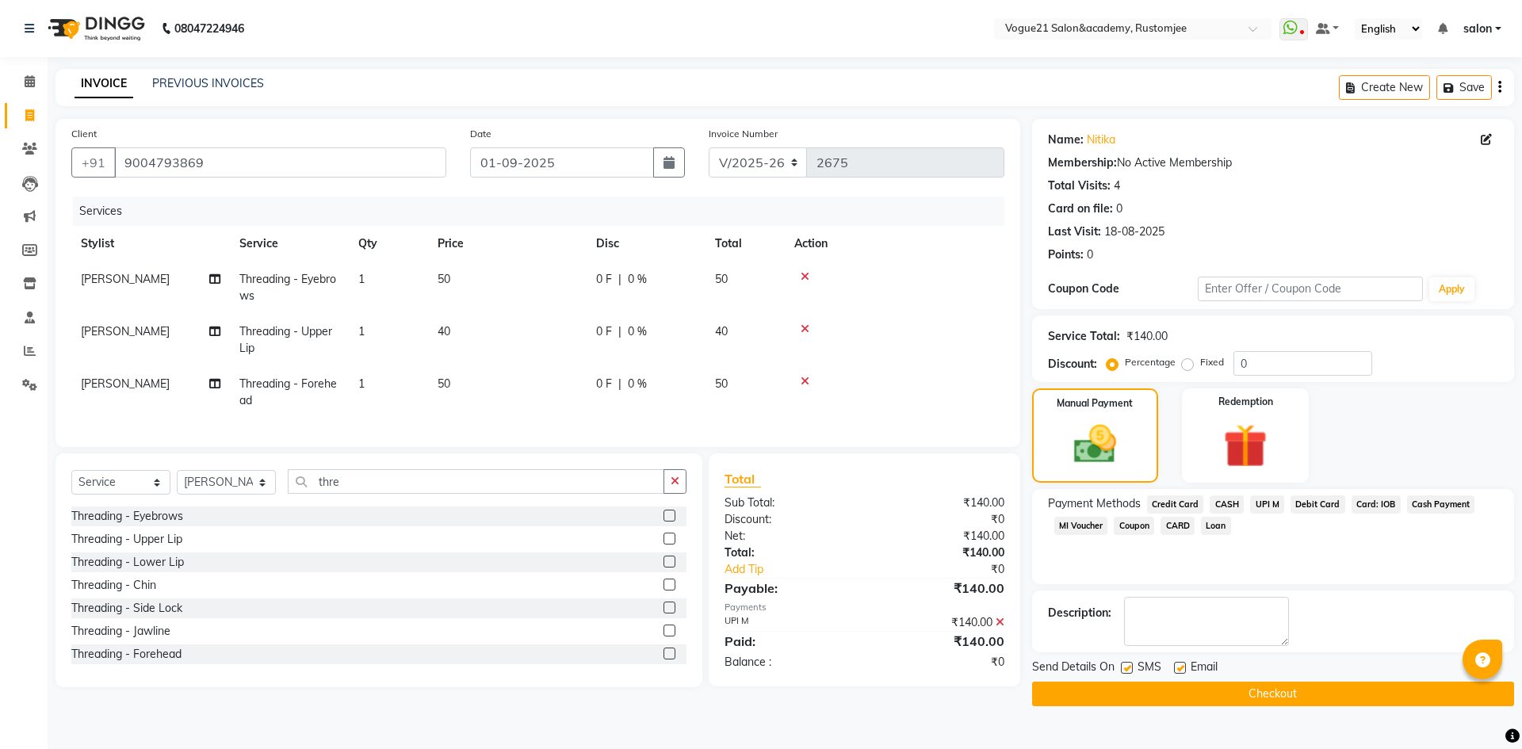
click at [1172, 686] on button "Checkout" at bounding box center [1273, 694] width 482 height 25
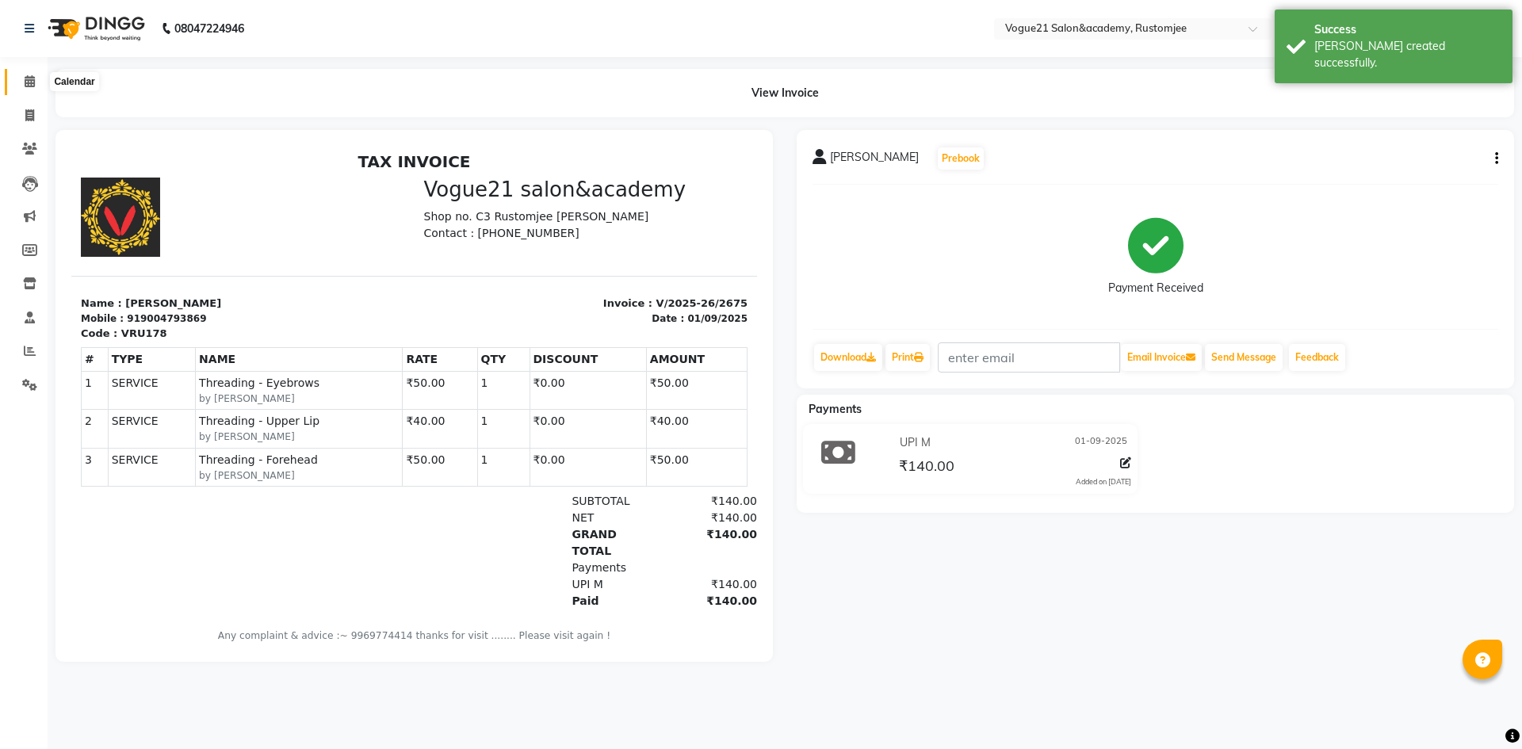
click at [31, 82] on icon at bounding box center [30, 81] width 10 height 12
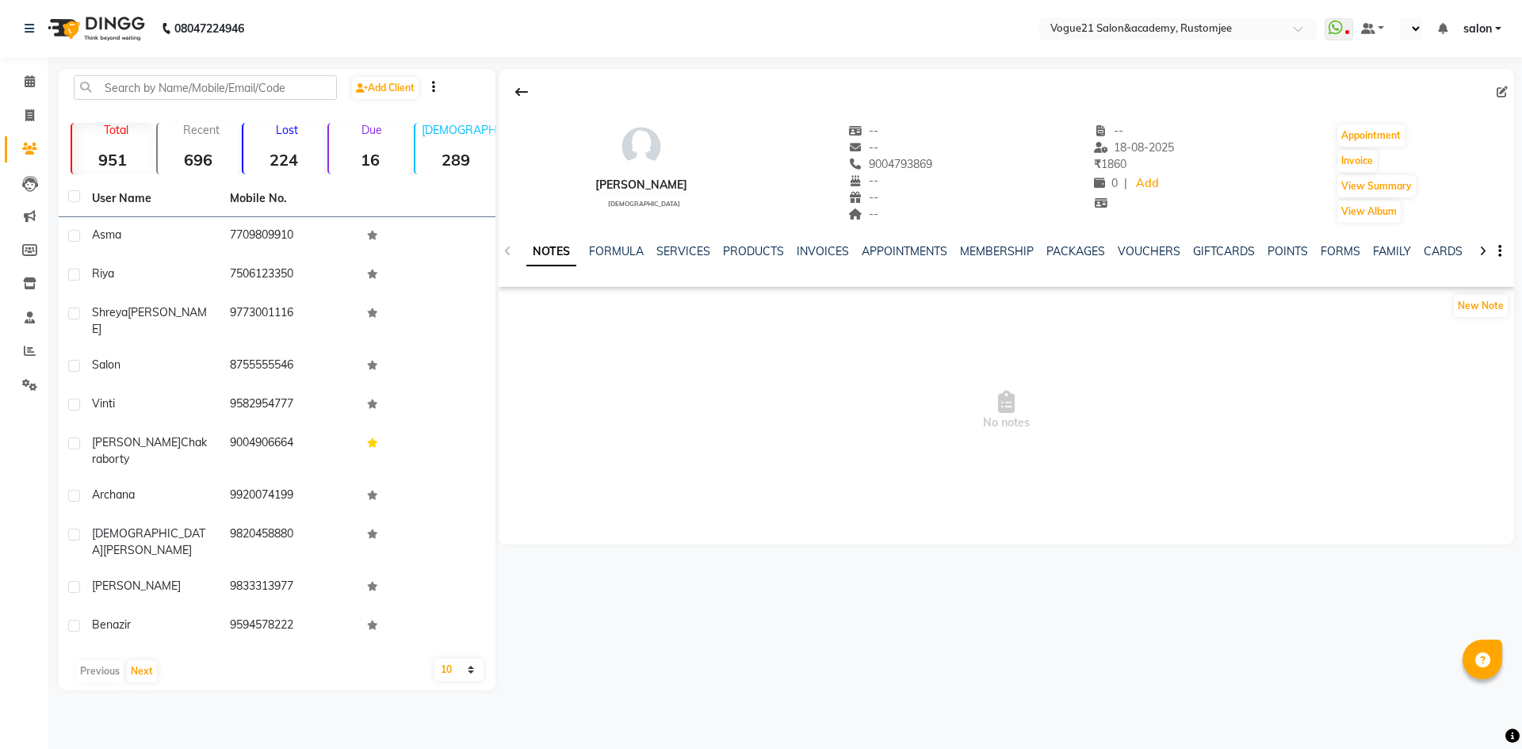
select select "en"
click at [989, 248] on link "MEMBERSHIP" at bounding box center [997, 251] width 74 height 14
